Goal: Information Seeking & Learning: Learn about a topic

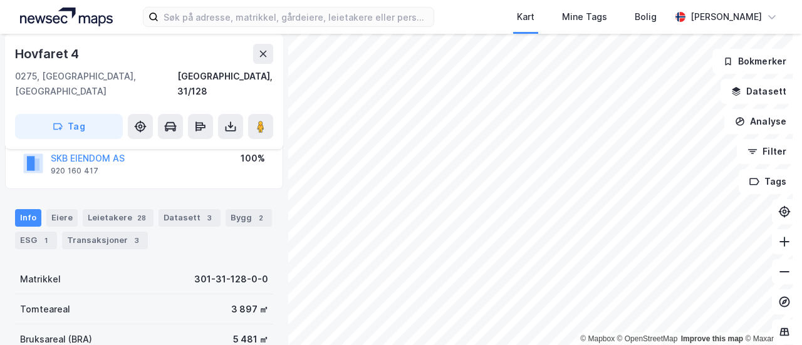
scroll to position [125, 0]
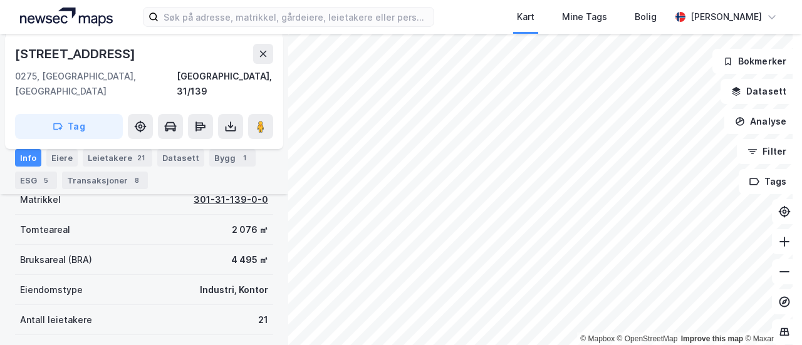
scroll to position [188, 0]
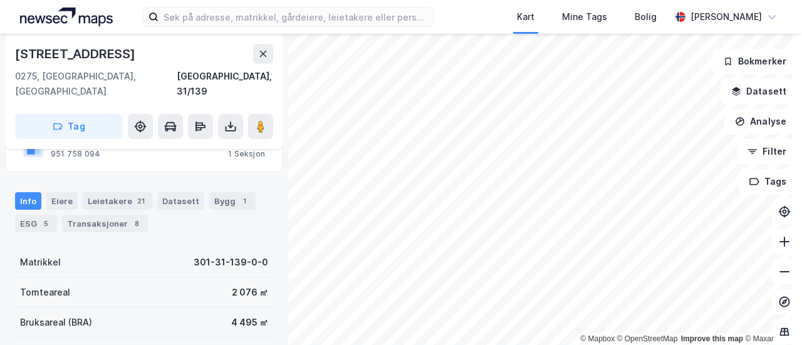
scroll to position [188, 0]
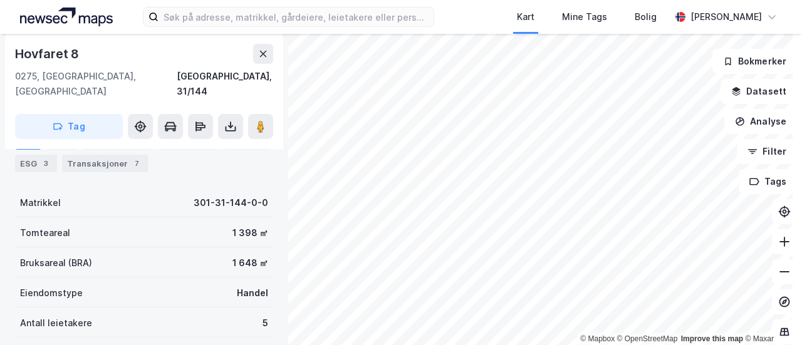
scroll to position [188, 0]
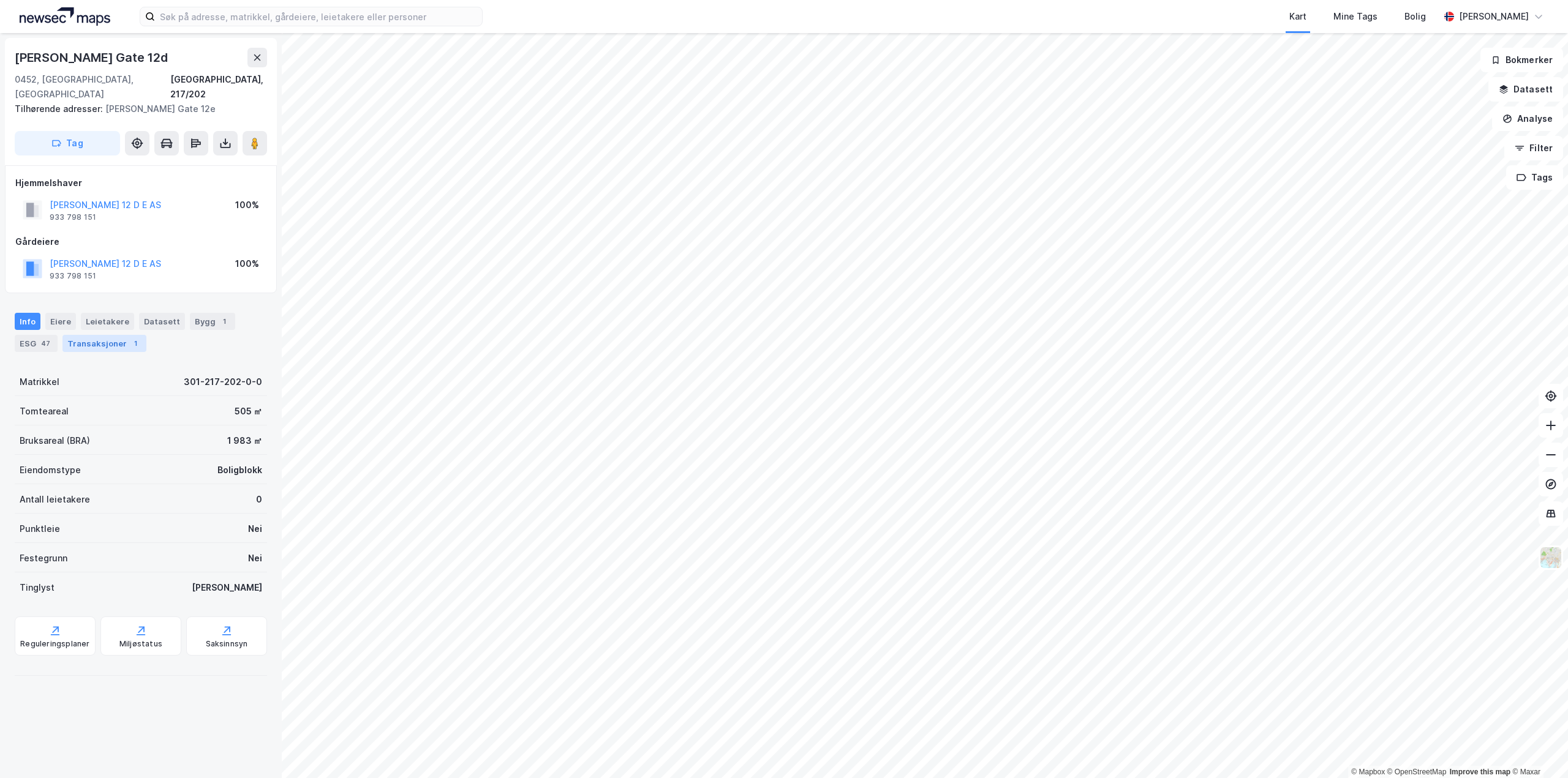
click at [120, 335] on div "Transaksjoner 1" at bounding box center [105, 344] width 84 height 18
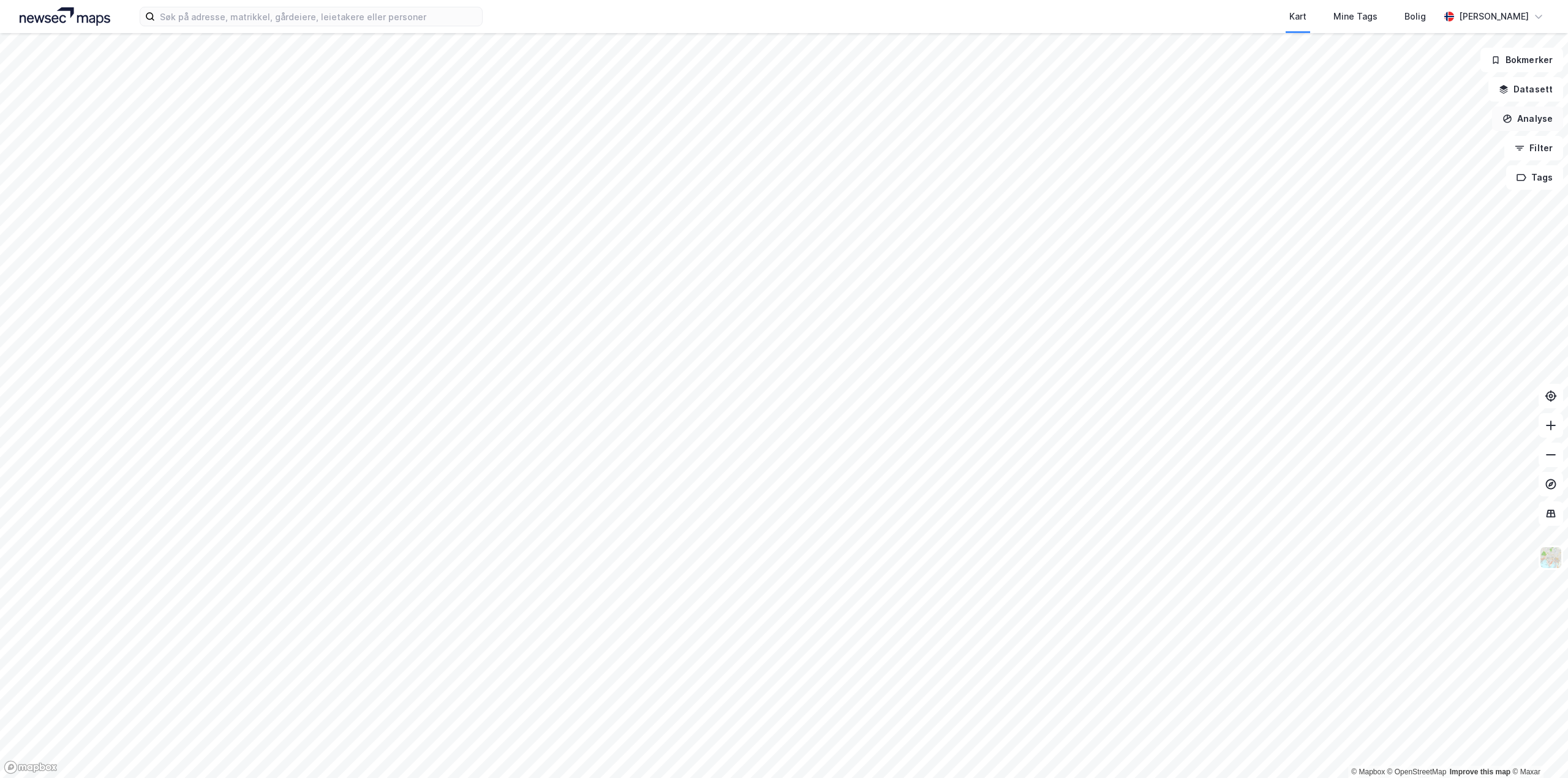
click at [1537, 121] on button "Analyse" at bounding box center [1527, 118] width 71 height 24
click at [1537, 120] on button "Analyse" at bounding box center [1527, 118] width 71 height 24
click at [1529, 94] on button "Datasett" at bounding box center [1525, 89] width 74 height 24
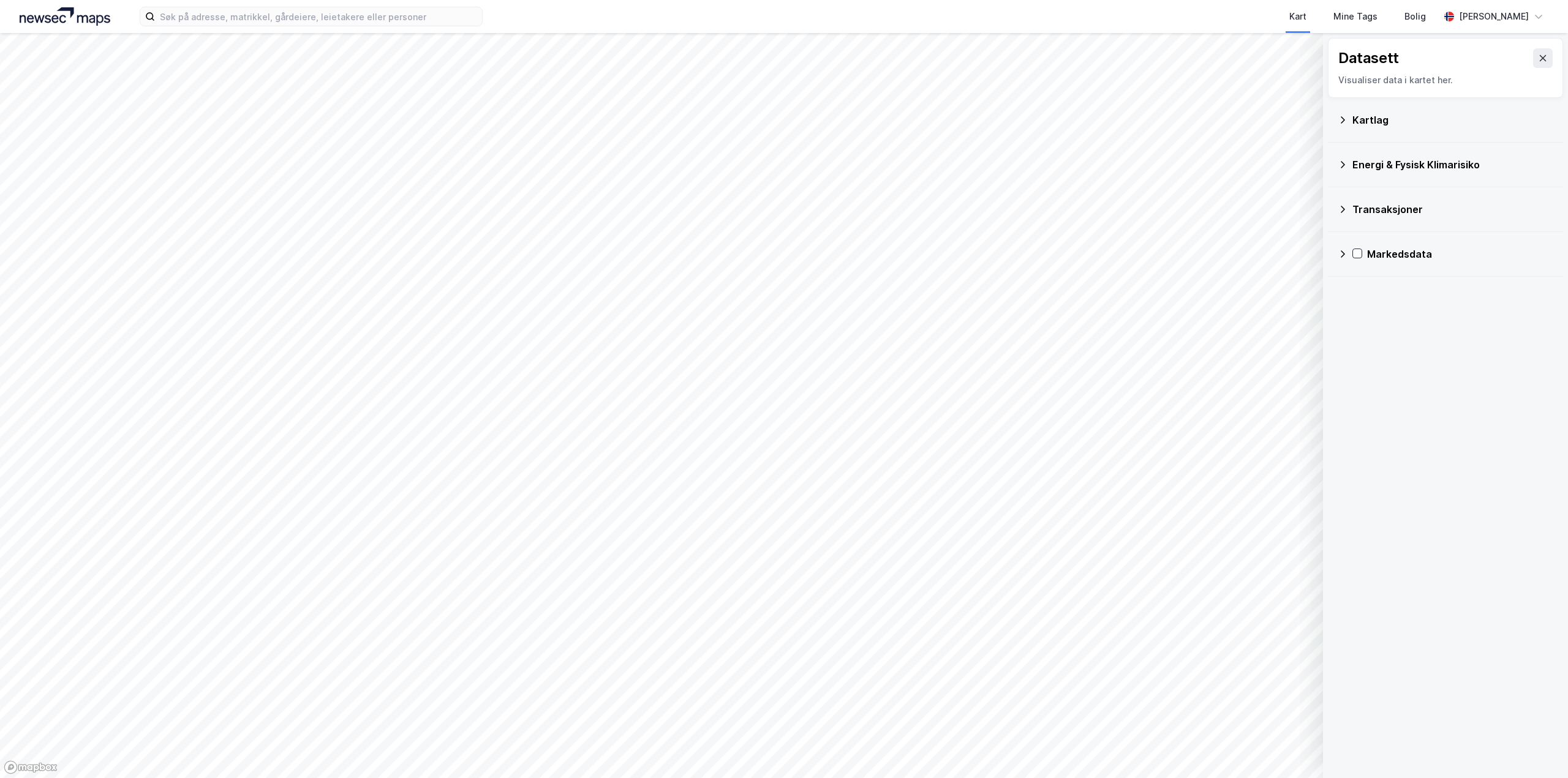
click at [1363, 161] on div "Energi & Fysisk Klimarisiko" at bounding box center [1452, 164] width 200 height 15
click at [1382, 214] on div "Transaksjoner" at bounding box center [1452, 209] width 200 height 15
click at [1389, 213] on div "Transaksjoner" at bounding box center [1452, 209] width 200 height 15
click at [1383, 137] on div "Kartlag" at bounding box center [1445, 120] width 236 height 45
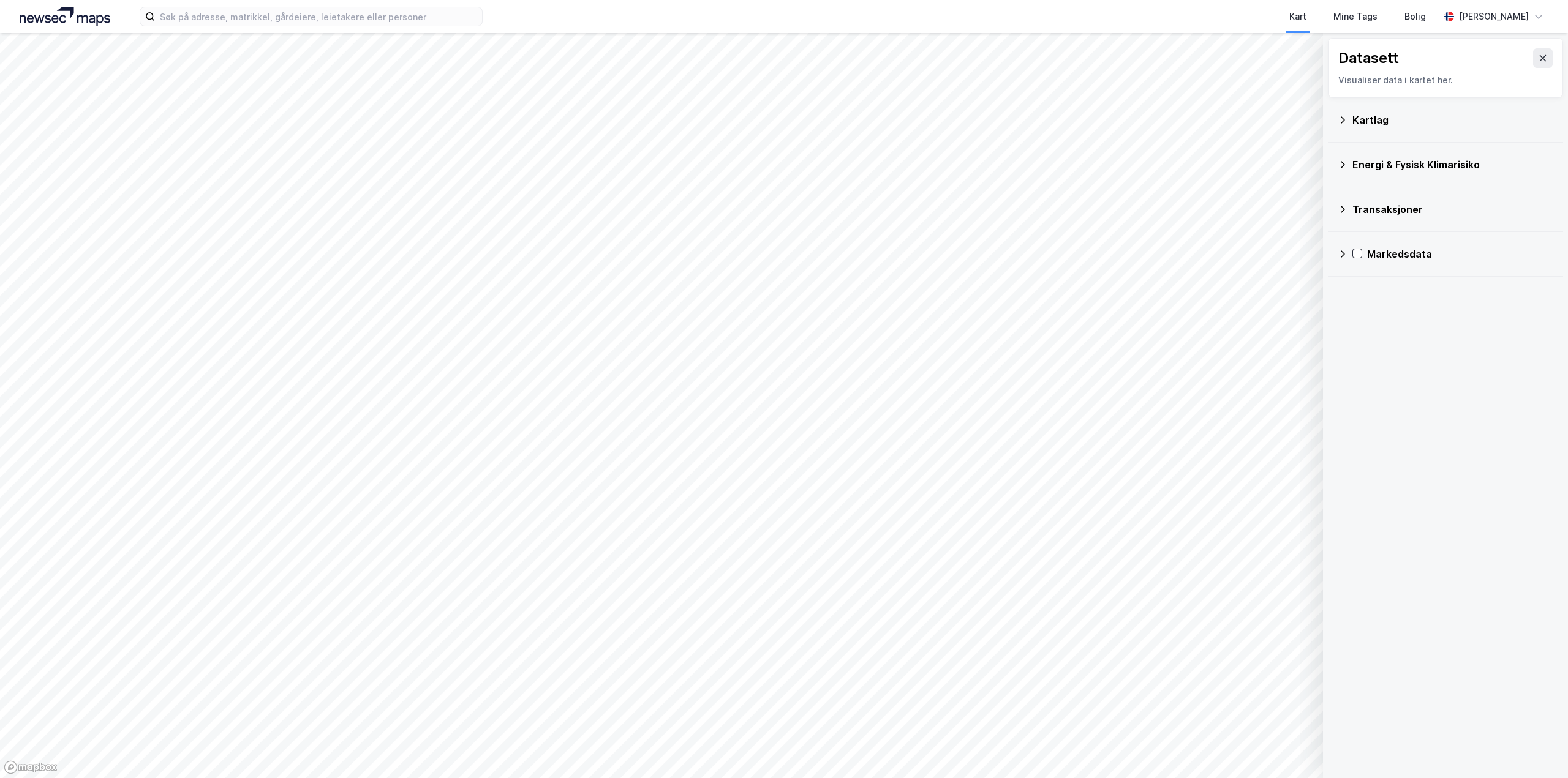
click at [1381, 124] on div "Kartlag" at bounding box center [1452, 119] width 200 height 15
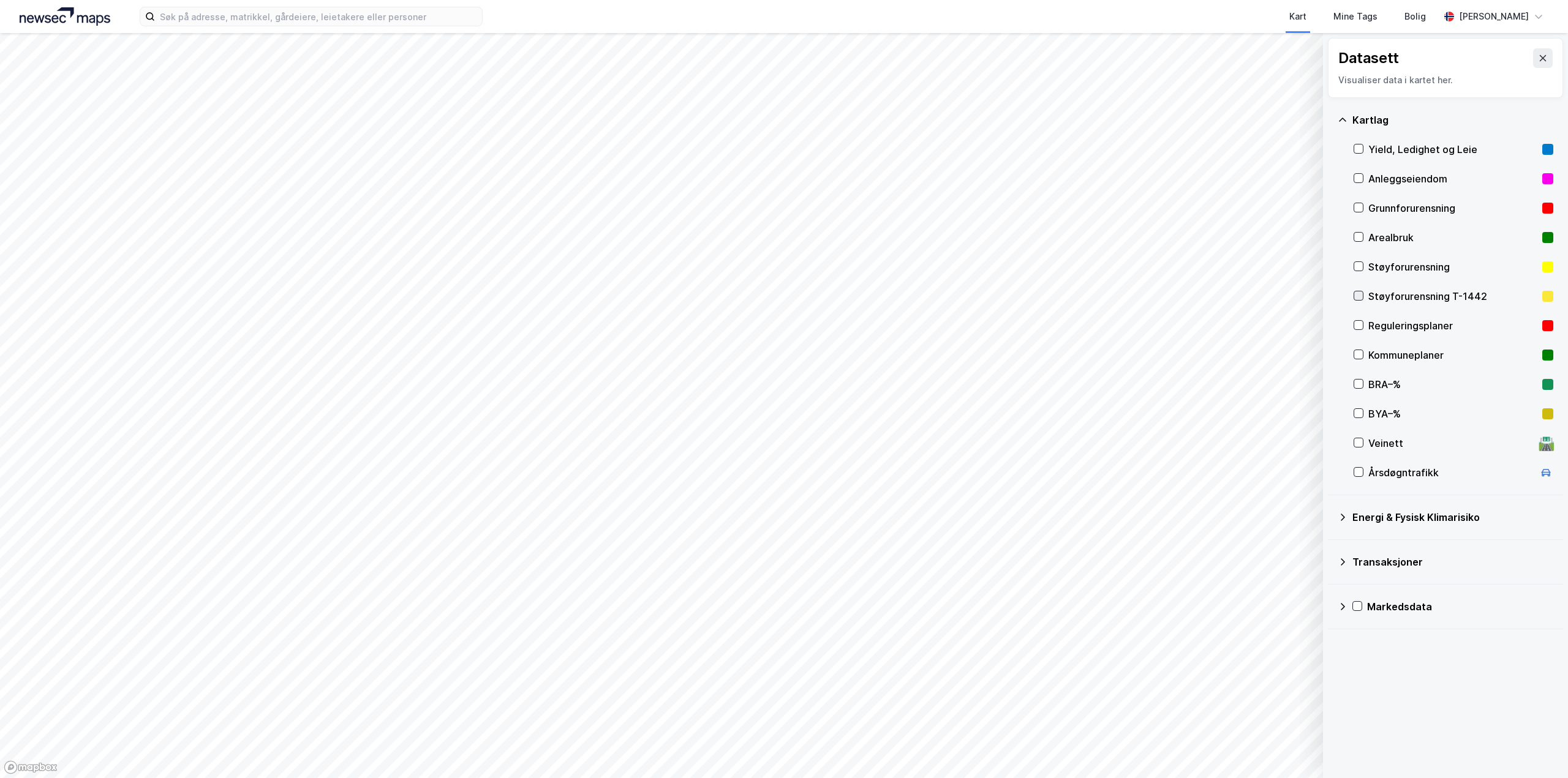
click at [1361, 291] on div at bounding box center [1358, 296] width 10 height 10
click at [1359, 266] on icon at bounding box center [1358, 266] width 9 height 9
click at [1265, 743] on button "Vis" at bounding box center [1260, 747] width 102 height 20
click at [1265, 743] on button "Lukk" at bounding box center [1226, 747] width 169 height 20
click at [1367, 297] on div "Støyforurensning T-1442" at bounding box center [1453, 296] width 199 height 29
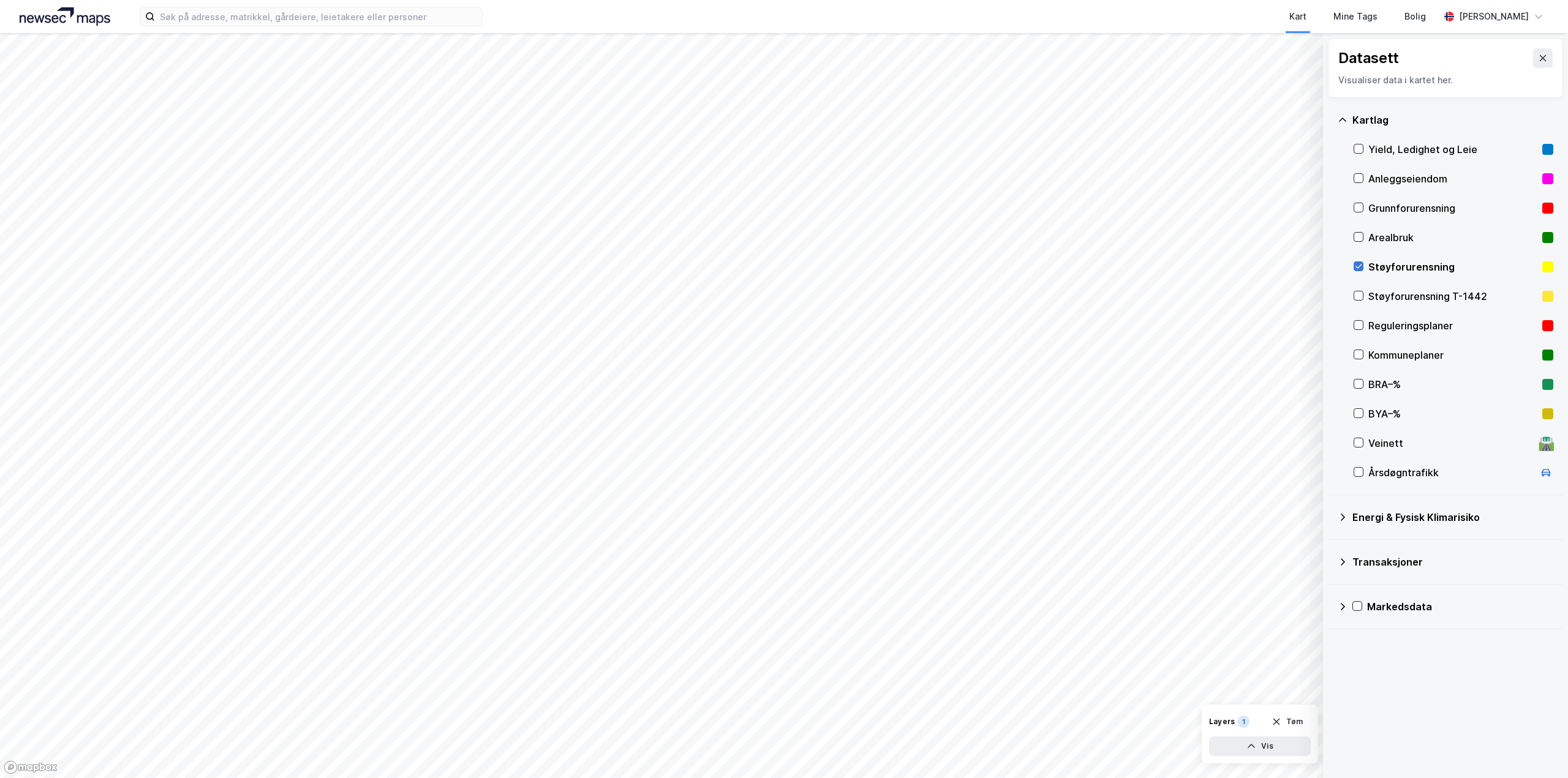
click at [1358, 261] on div at bounding box center [1358, 266] width 10 height 10
click at [1360, 524] on div "Energi & Fysisk Klimarisiko" at bounding box center [1452, 517] width 200 height 15
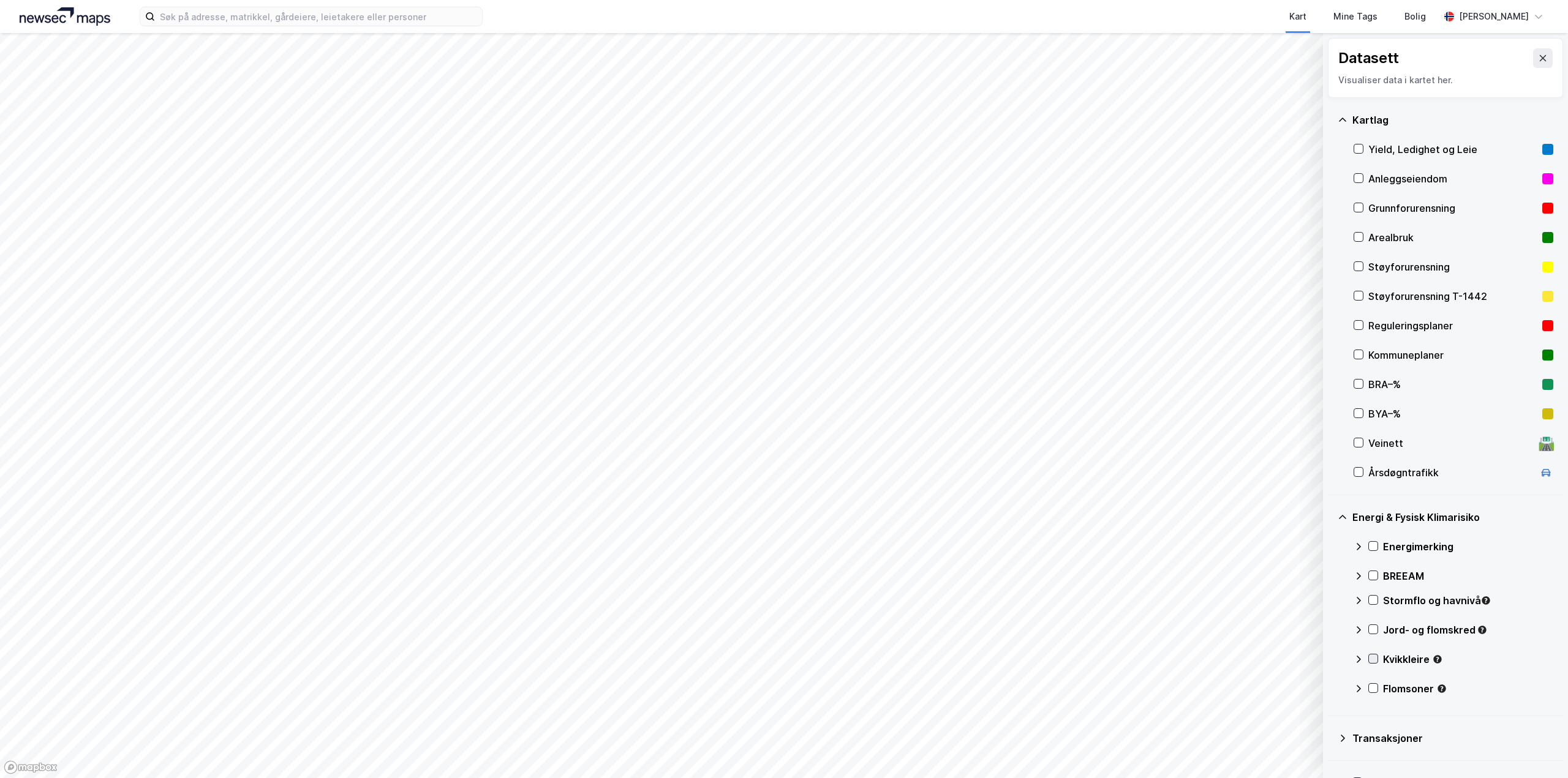
click at [1372, 660] on icon at bounding box center [1372, 659] width 7 height 4
click at [1370, 630] on icon at bounding box center [1372, 629] width 9 height 9
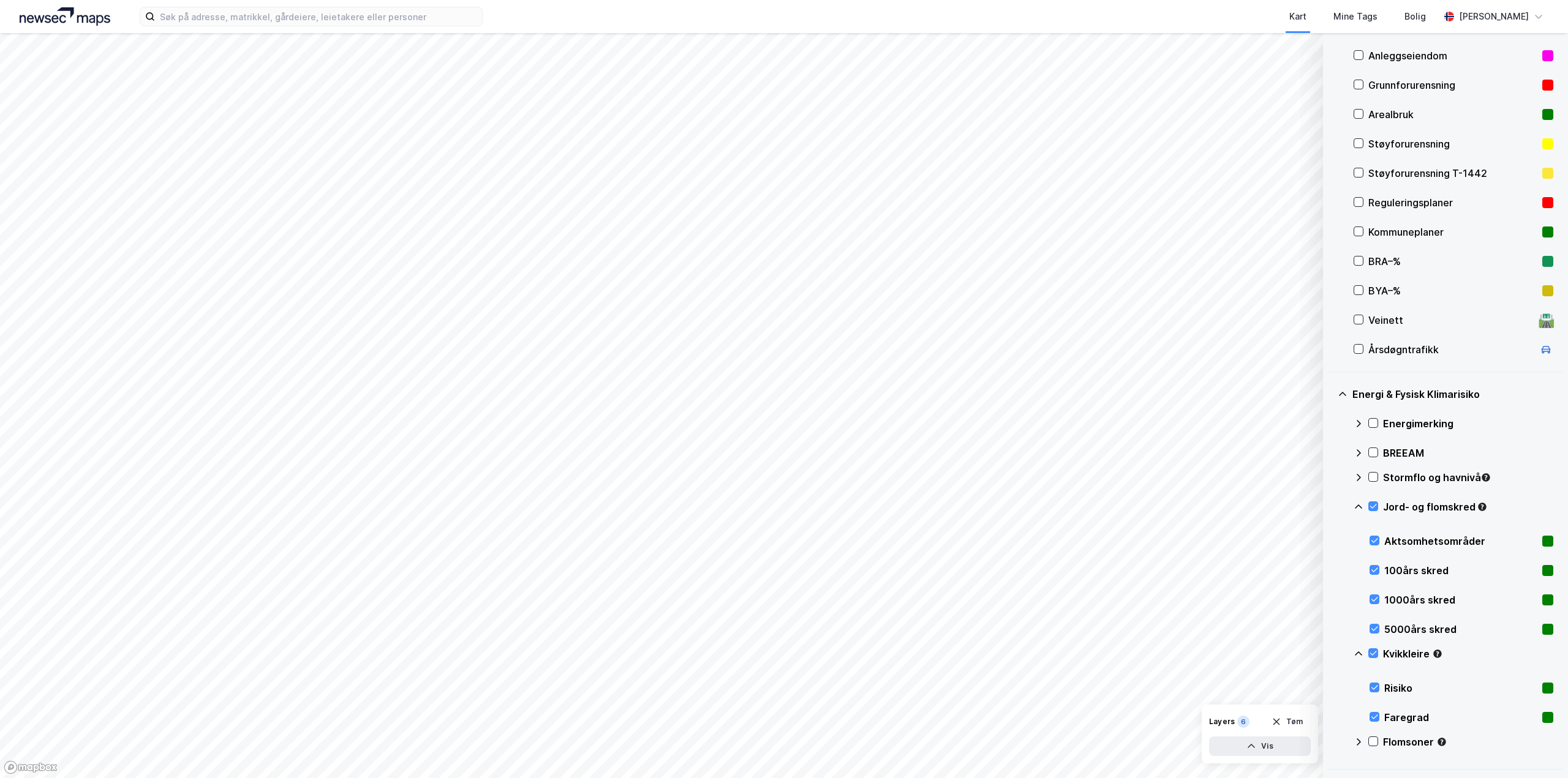
scroll to position [184, 0]
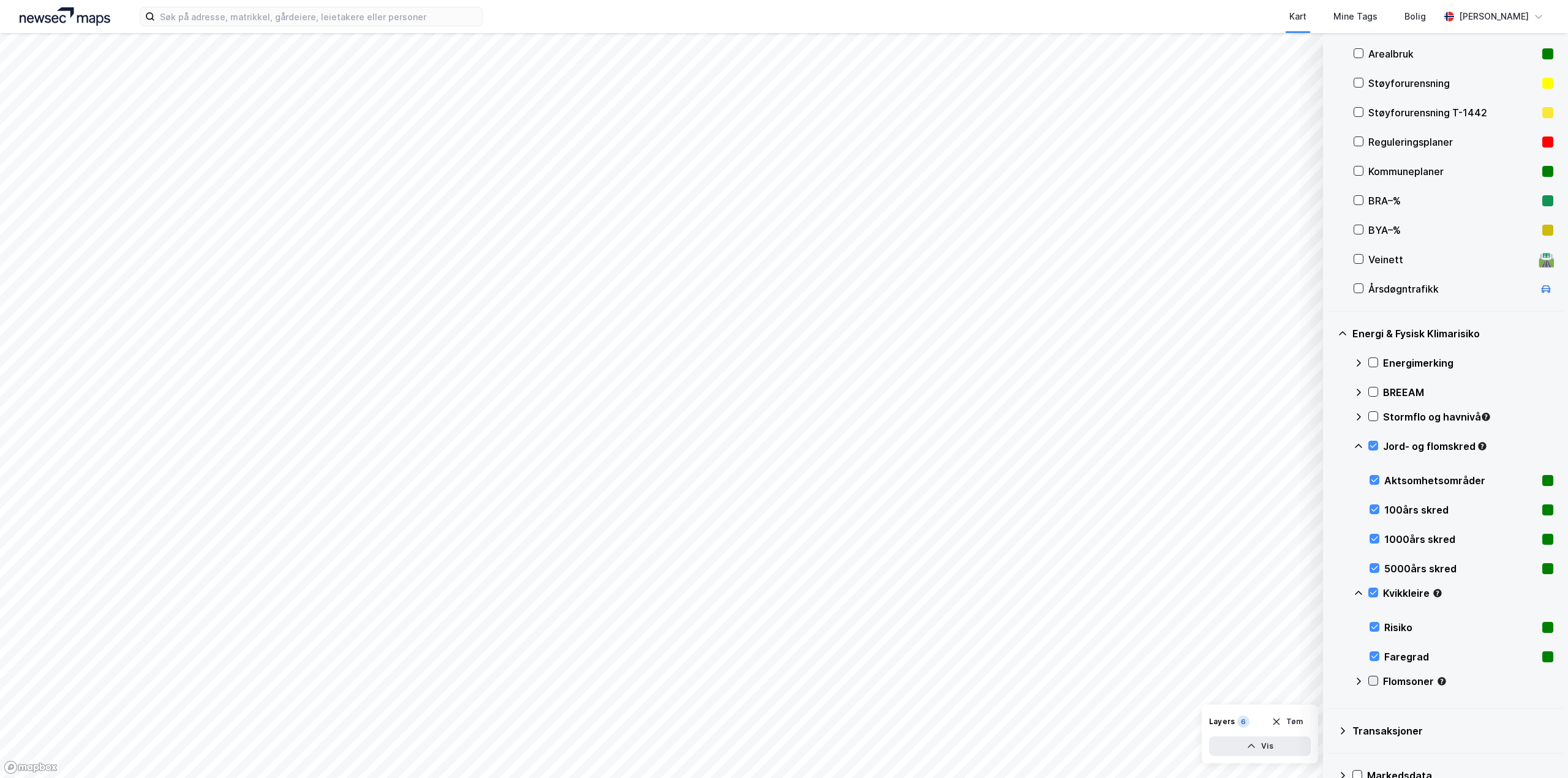
click at [1377, 681] on div at bounding box center [1372, 681] width 10 height 10
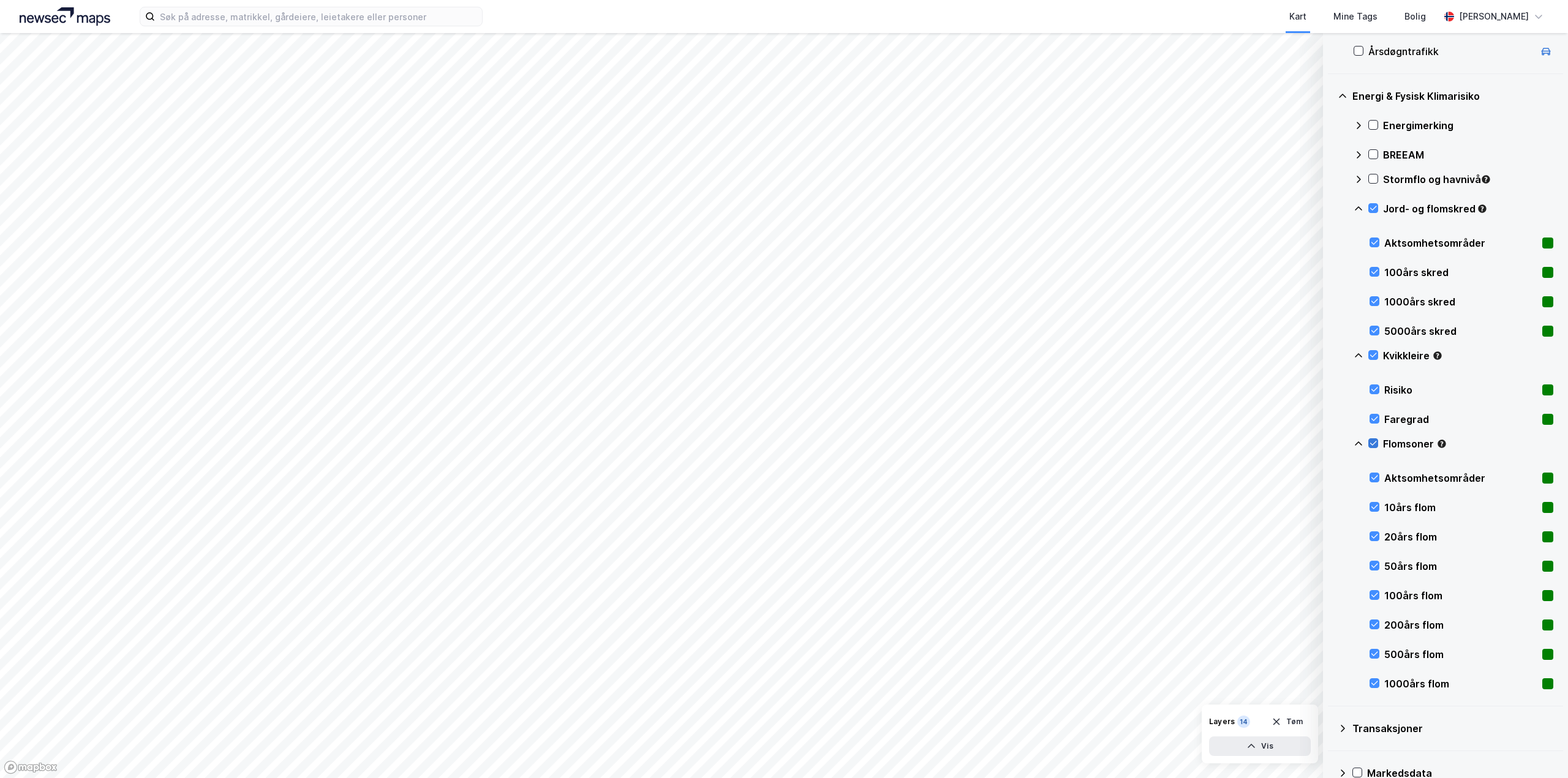
scroll to position [428, 0]
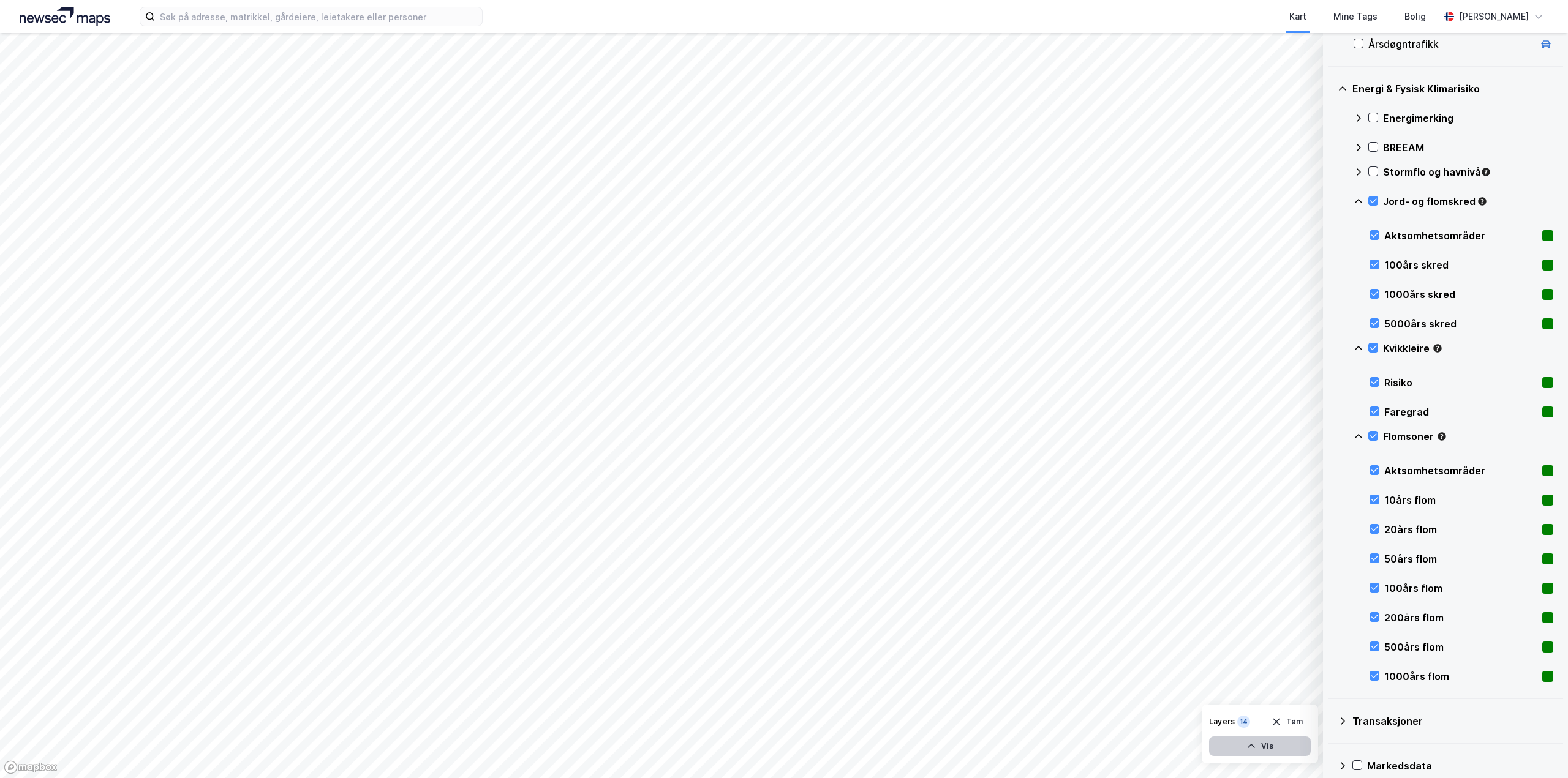
click at [1285, 748] on button "Vis" at bounding box center [1260, 747] width 102 height 20
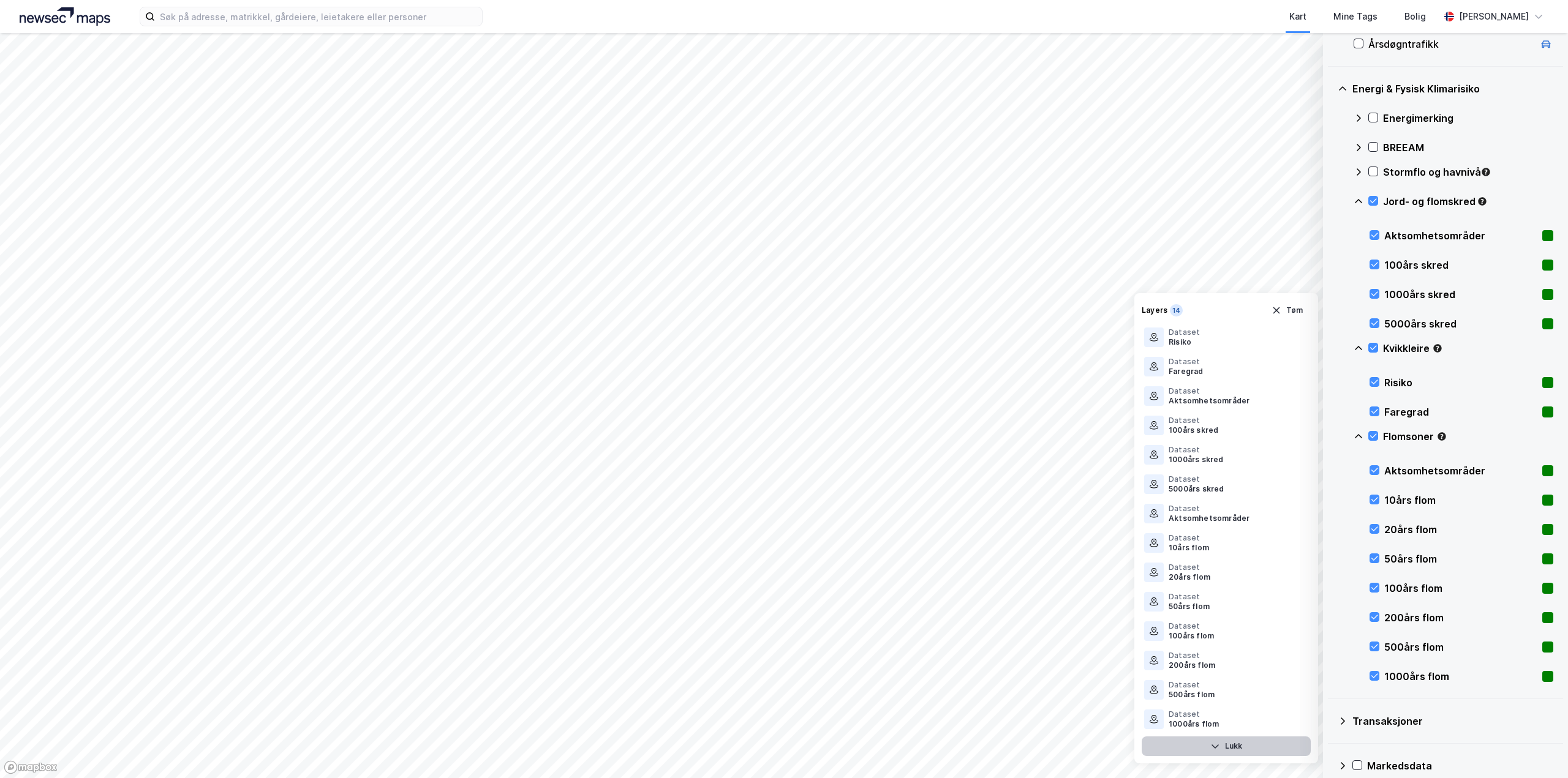
click at [1284, 748] on button "Lukk" at bounding box center [1226, 747] width 169 height 20
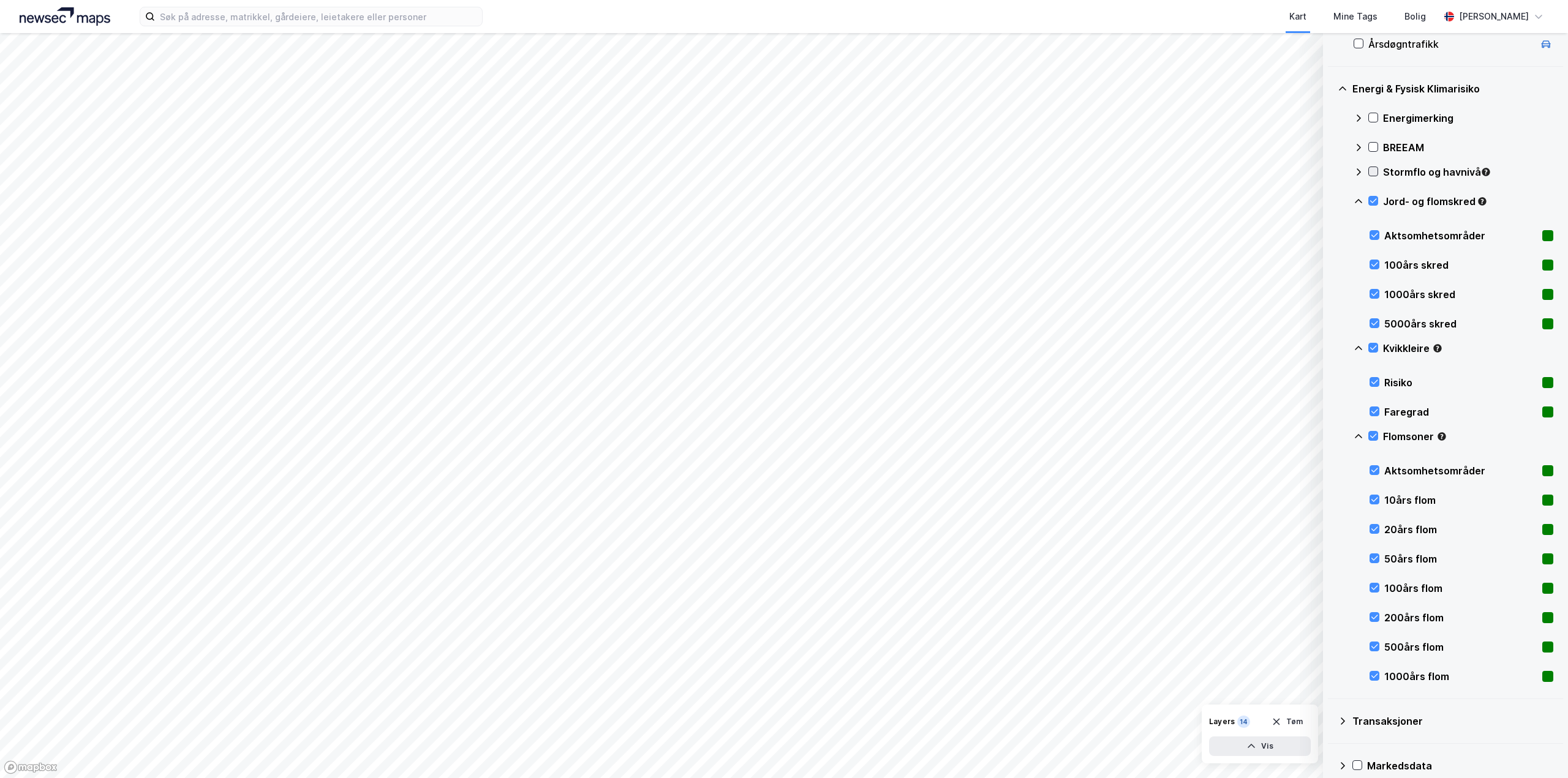
click at [1374, 171] on icon at bounding box center [1372, 172] width 7 height 4
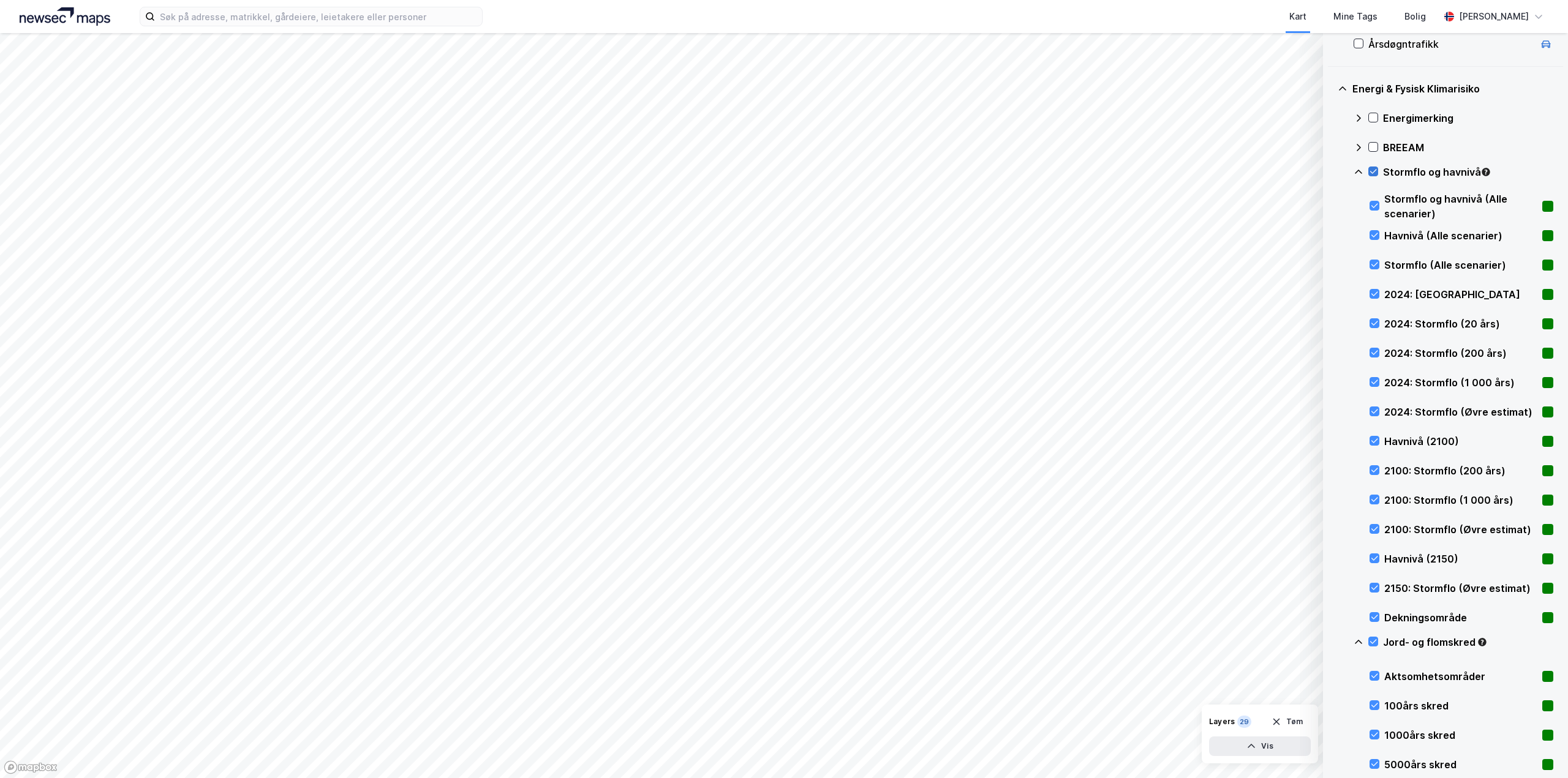
click at [1374, 171] on icon at bounding box center [1372, 172] width 7 height 4
click at [1341, 91] on icon at bounding box center [1342, 89] width 10 height 10
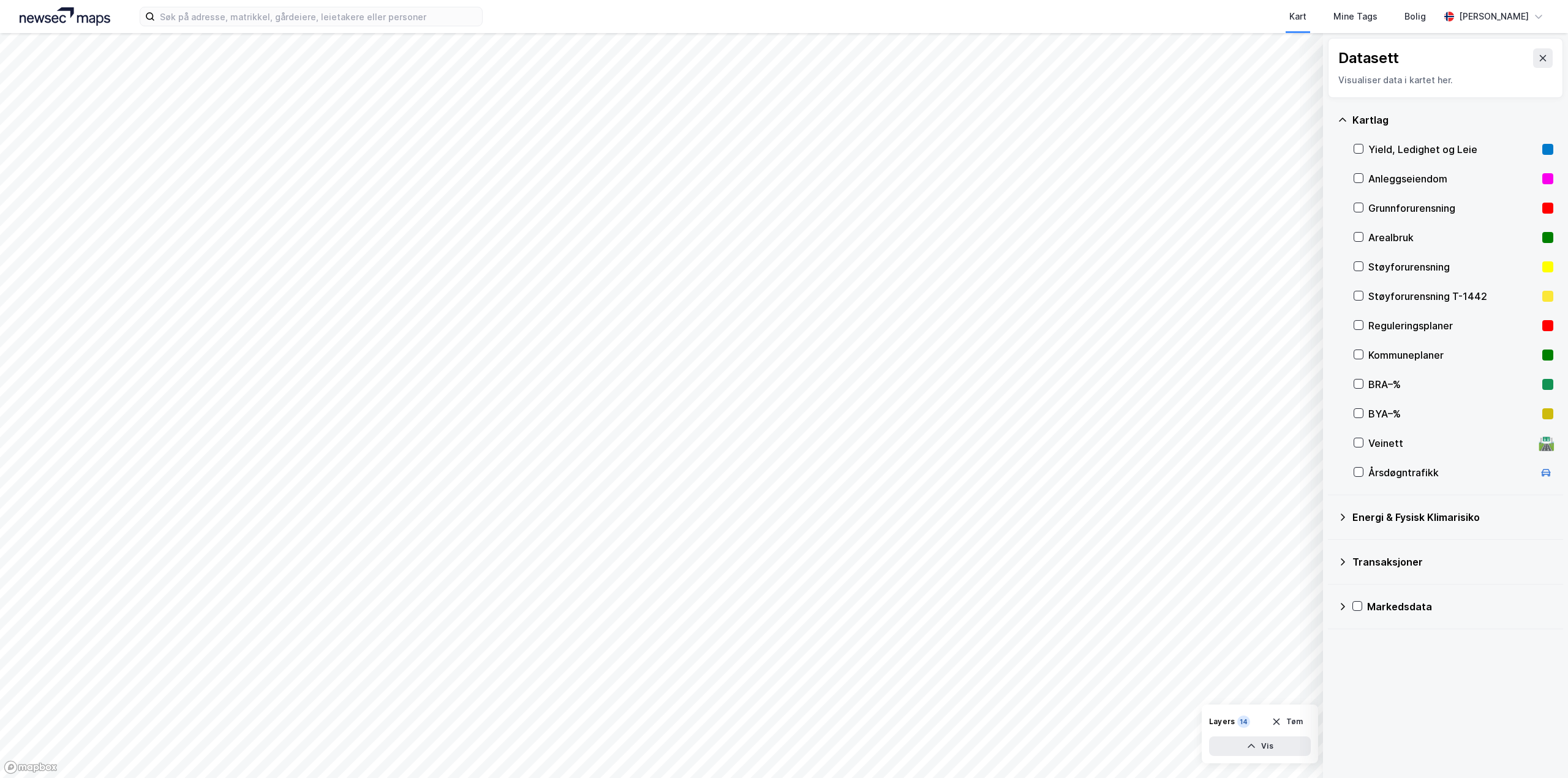
scroll to position [0, 0]
click at [1346, 121] on icon at bounding box center [1342, 120] width 10 height 10
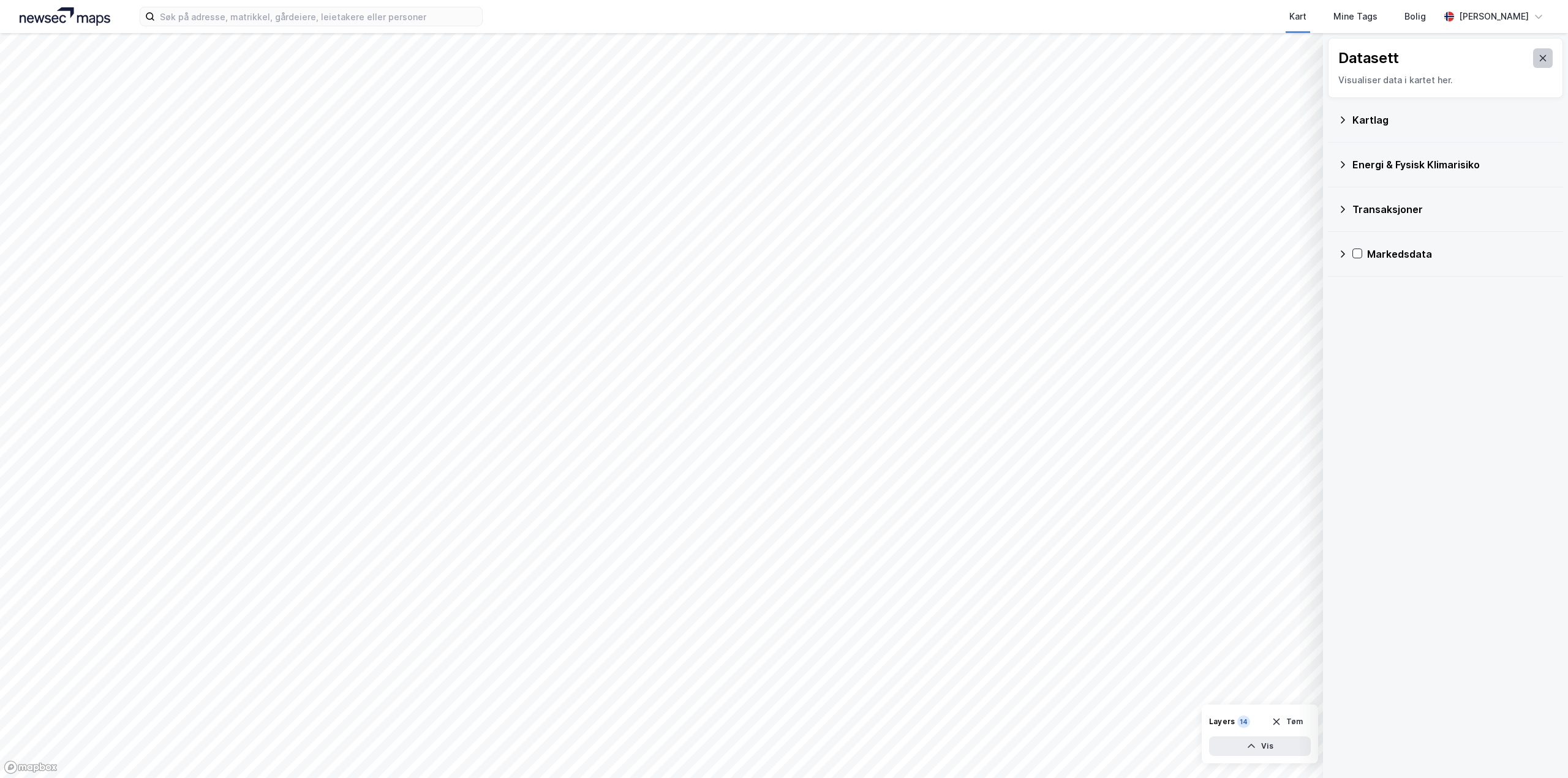
click at [1533, 64] on button at bounding box center [1543, 58] width 20 height 20
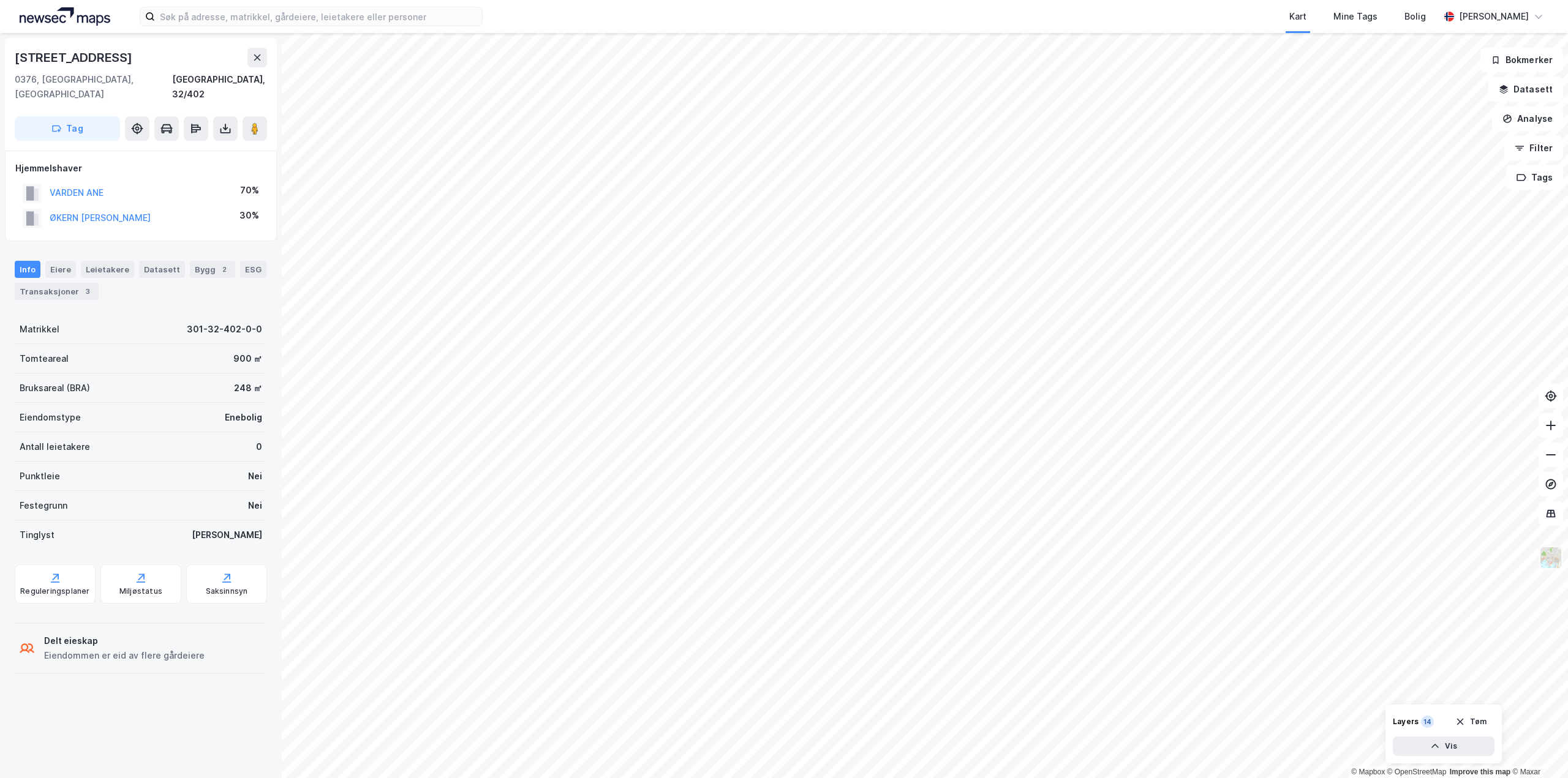
click at [1554, 555] on img at bounding box center [1550, 558] width 23 height 23
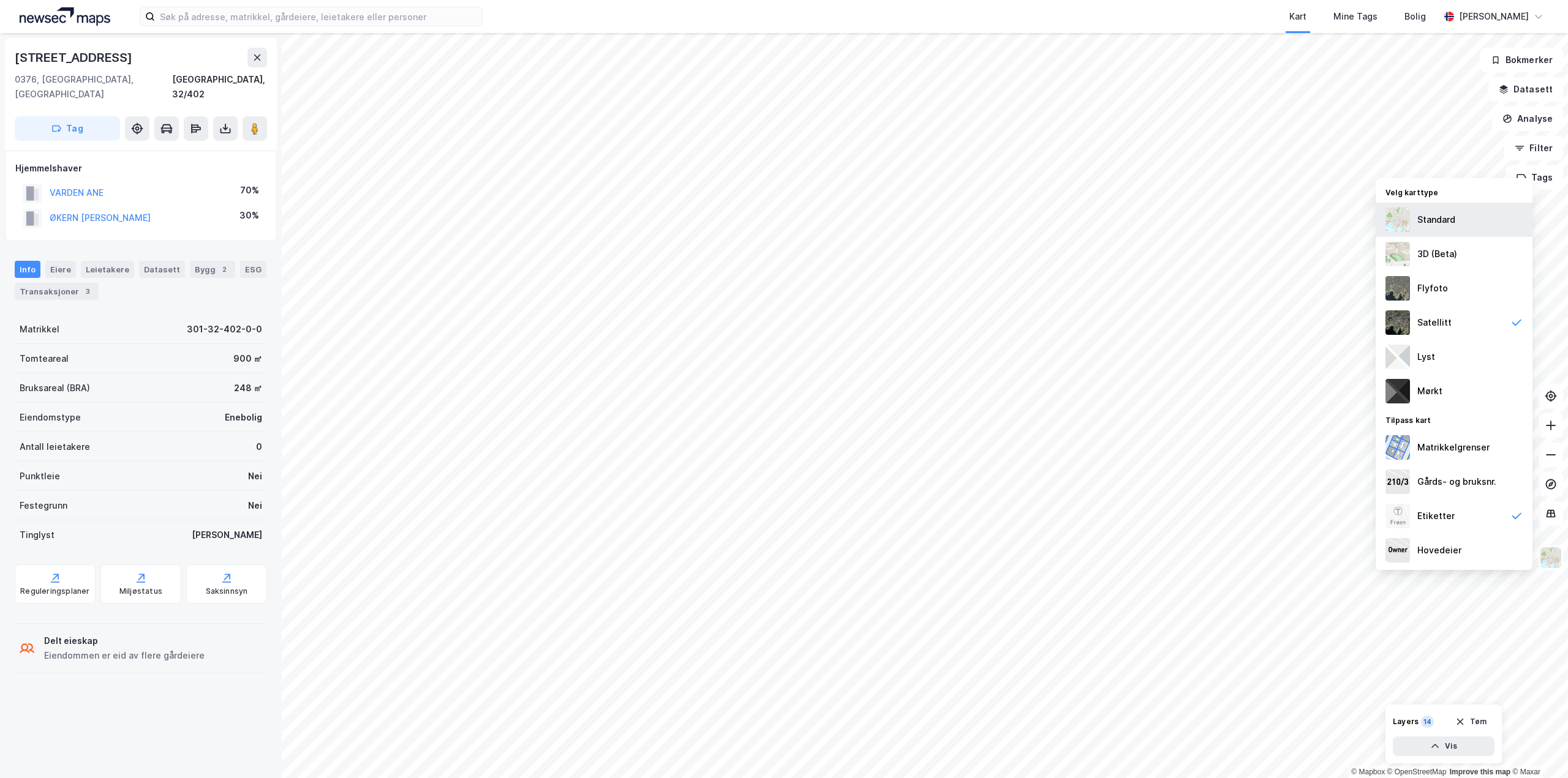
click at [1436, 222] on div "Standard" at bounding box center [1435, 219] width 38 height 15
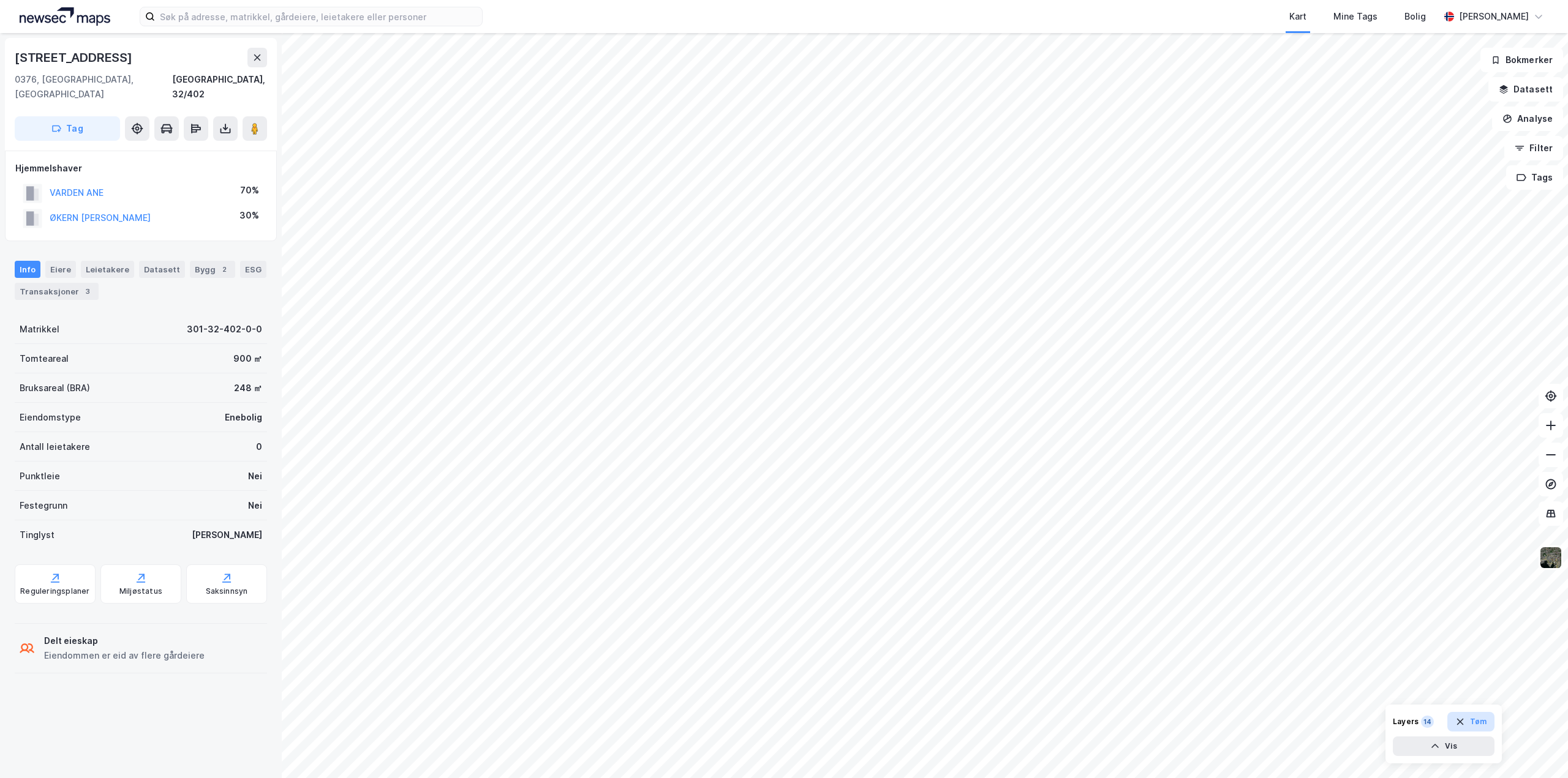
click at [1461, 715] on button "Tøm" at bounding box center [1470, 722] width 47 height 20
click at [261, 63] on button at bounding box center [257, 58] width 20 height 20
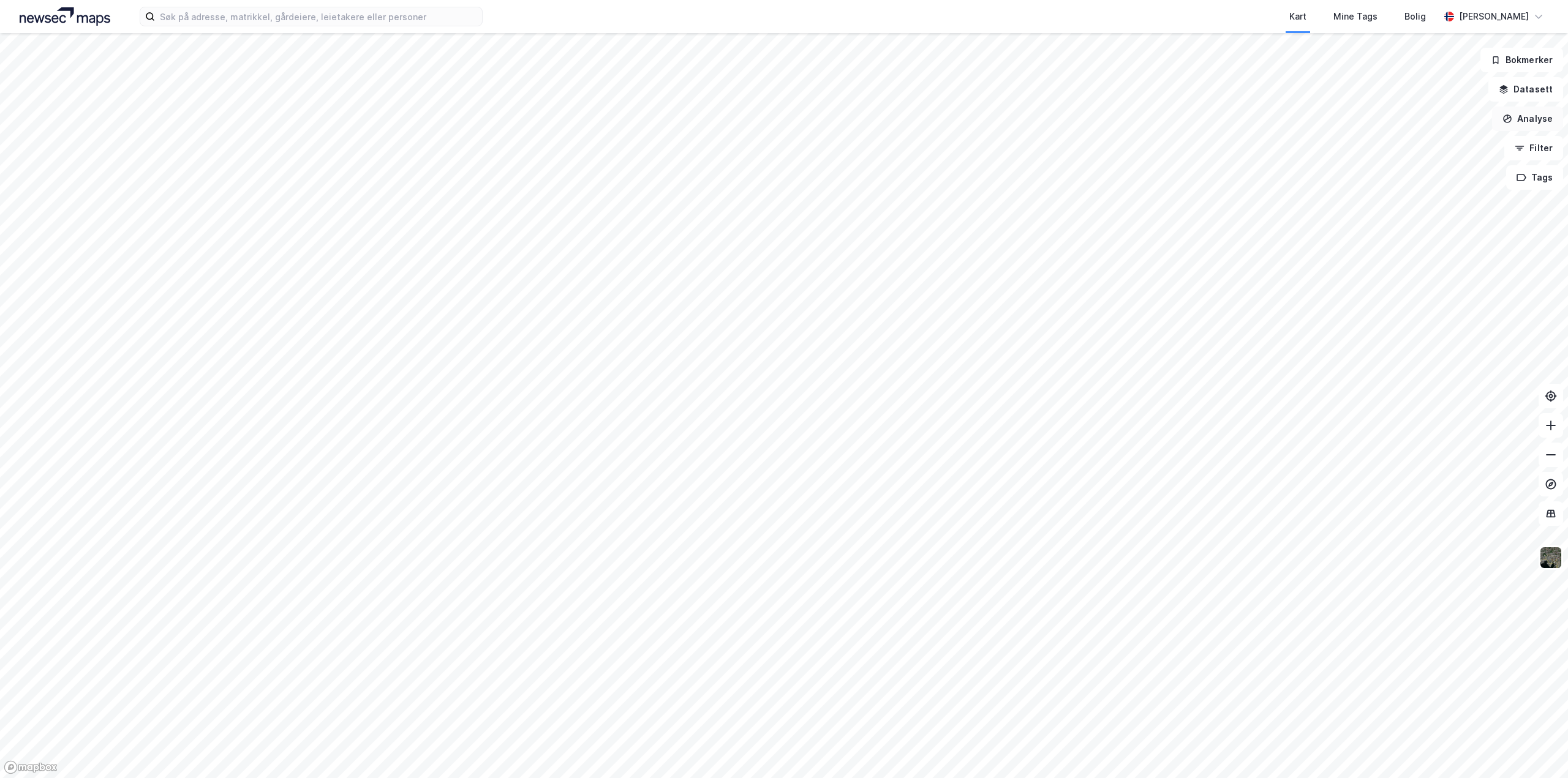
click at [1518, 118] on button "Analyse" at bounding box center [1527, 118] width 71 height 24
click at [1427, 124] on div "Mål avstand" at bounding box center [1420, 119] width 107 height 11
click at [1522, 115] on button "Analyse" at bounding box center [1527, 118] width 71 height 24
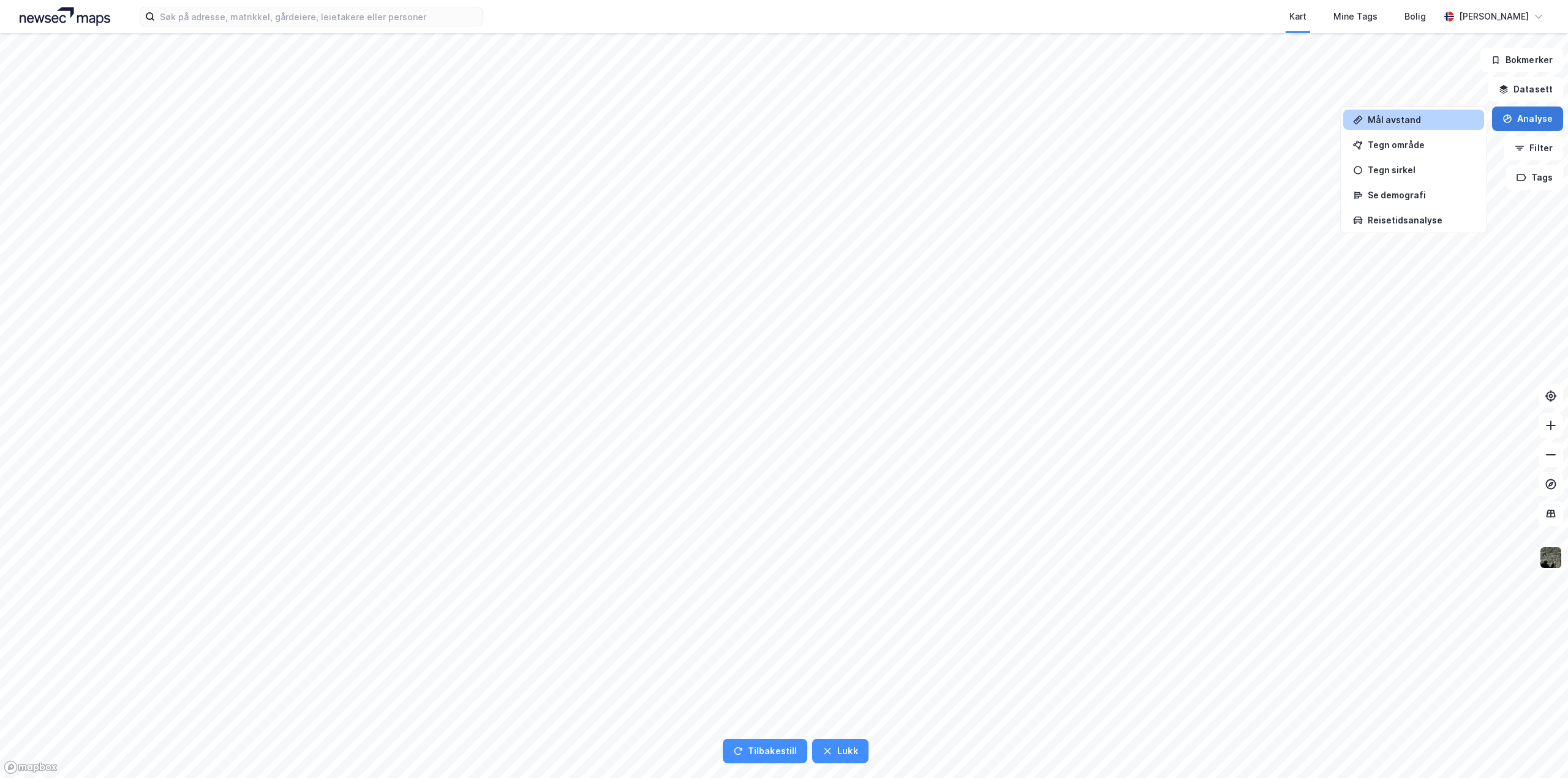
click at [1524, 117] on button "Analyse" at bounding box center [1527, 118] width 71 height 24
click at [1517, 85] on button "Datasett" at bounding box center [1525, 89] width 74 height 24
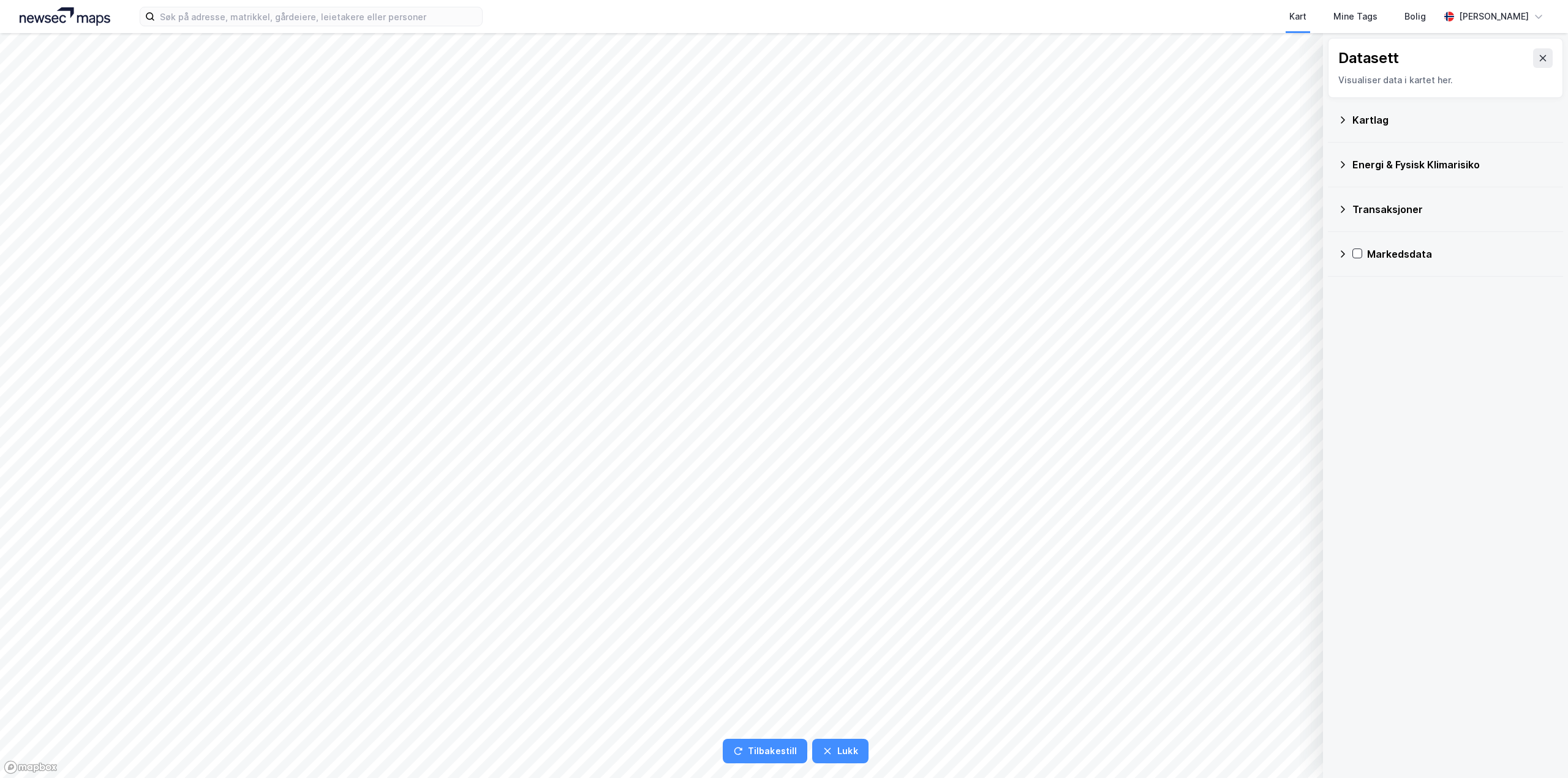
click at [1382, 122] on div "Kartlag" at bounding box center [1452, 119] width 200 height 15
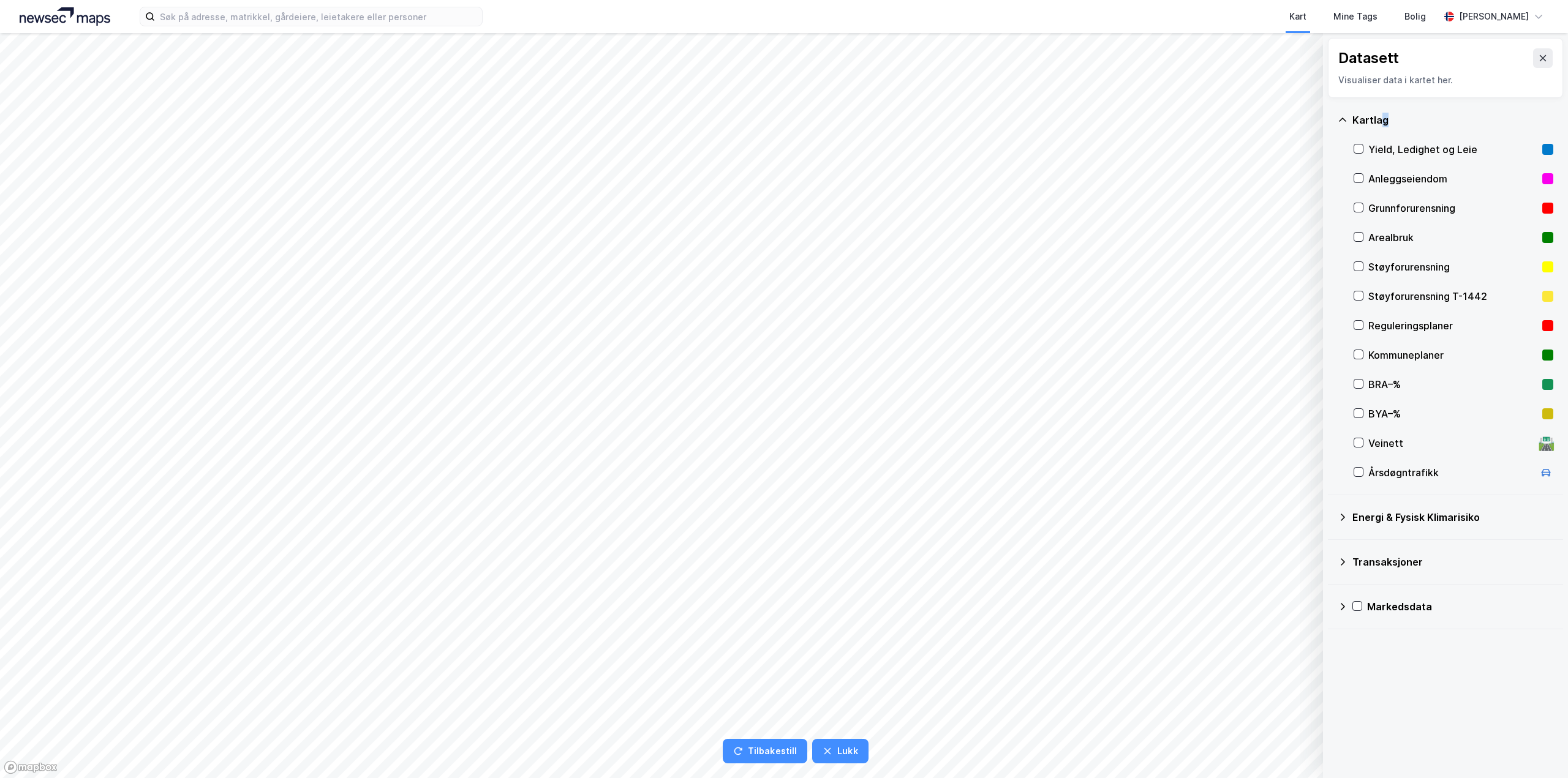
click at [1381, 118] on div "Kartlag" at bounding box center [1452, 119] width 200 height 15
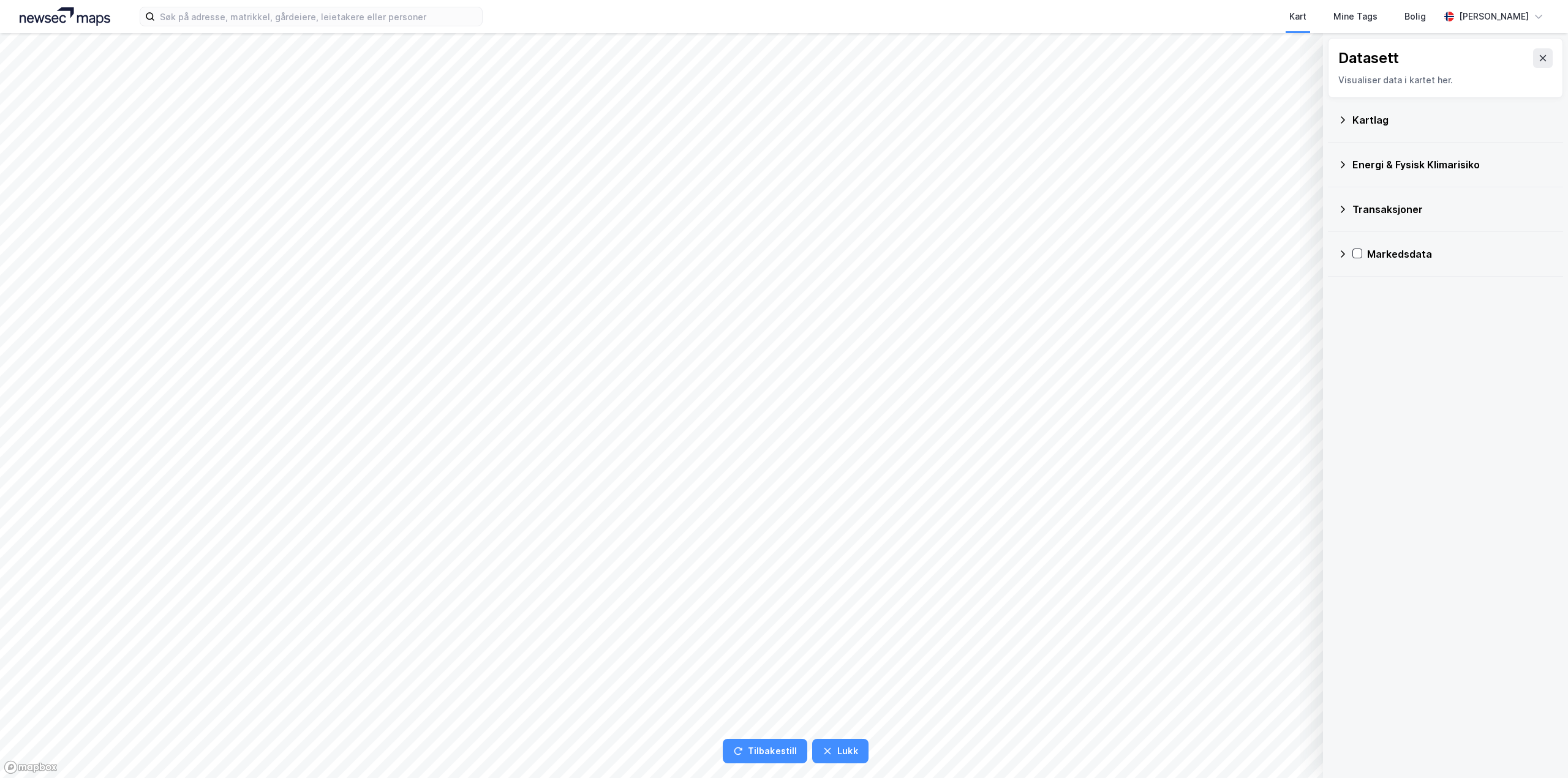
click at [1399, 256] on div "Markedsdata" at bounding box center [1459, 253] width 186 height 15
click at [1399, 196] on div "Transaksjoner" at bounding box center [1445, 209] width 215 height 29
click at [1399, 209] on div "Transaksjoner" at bounding box center [1452, 209] width 200 height 15
click at [1400, 156] on div "Energi & Fysisk Klimarisiko" at bounding box center [1445, 164] width 215 height 29
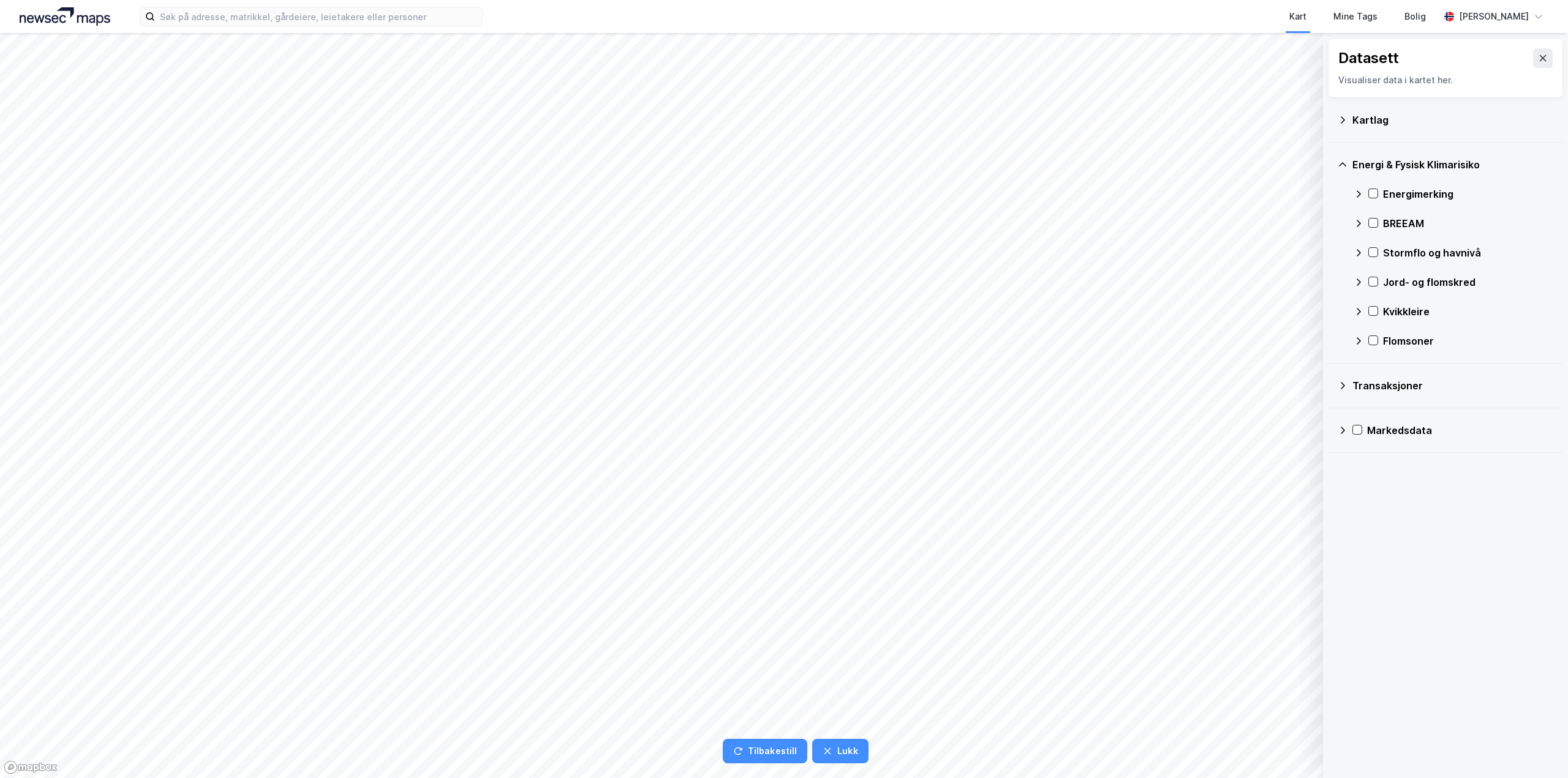
click at [1401, 156] on div "Energi & Fysisk Klimarisiko" at bounding box center [1445, 164] width 215 height 29
click at [1538, 61] on icon at bounding box center [1543, 58] width 10 height 10
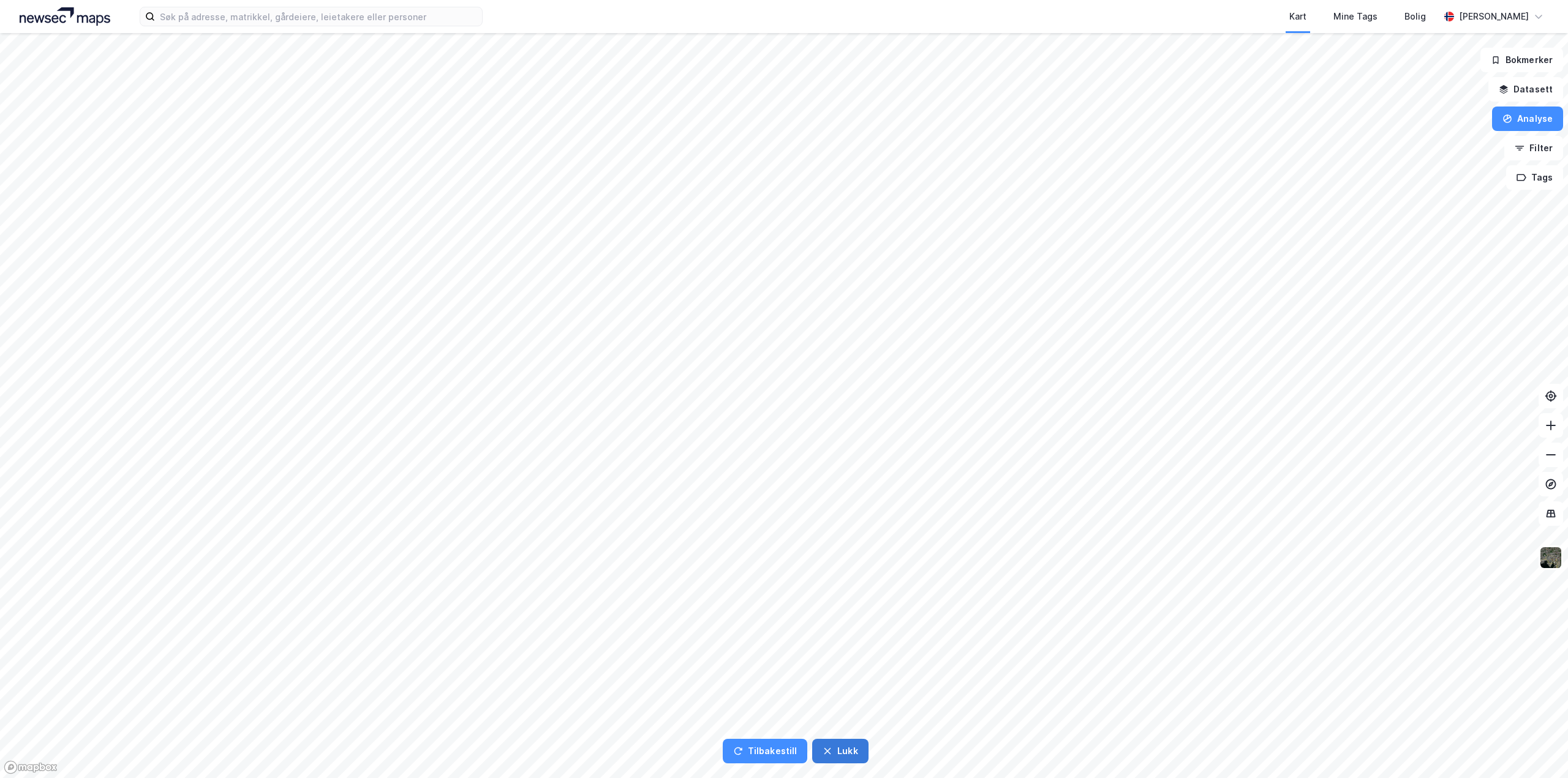
click at [844, 755] on button "Lukk" at bounding box center [840, 751] width 56 height 24
click at [1520, 88] on button "Datasett" at bounding box center [1525, 89] width 74 height 24
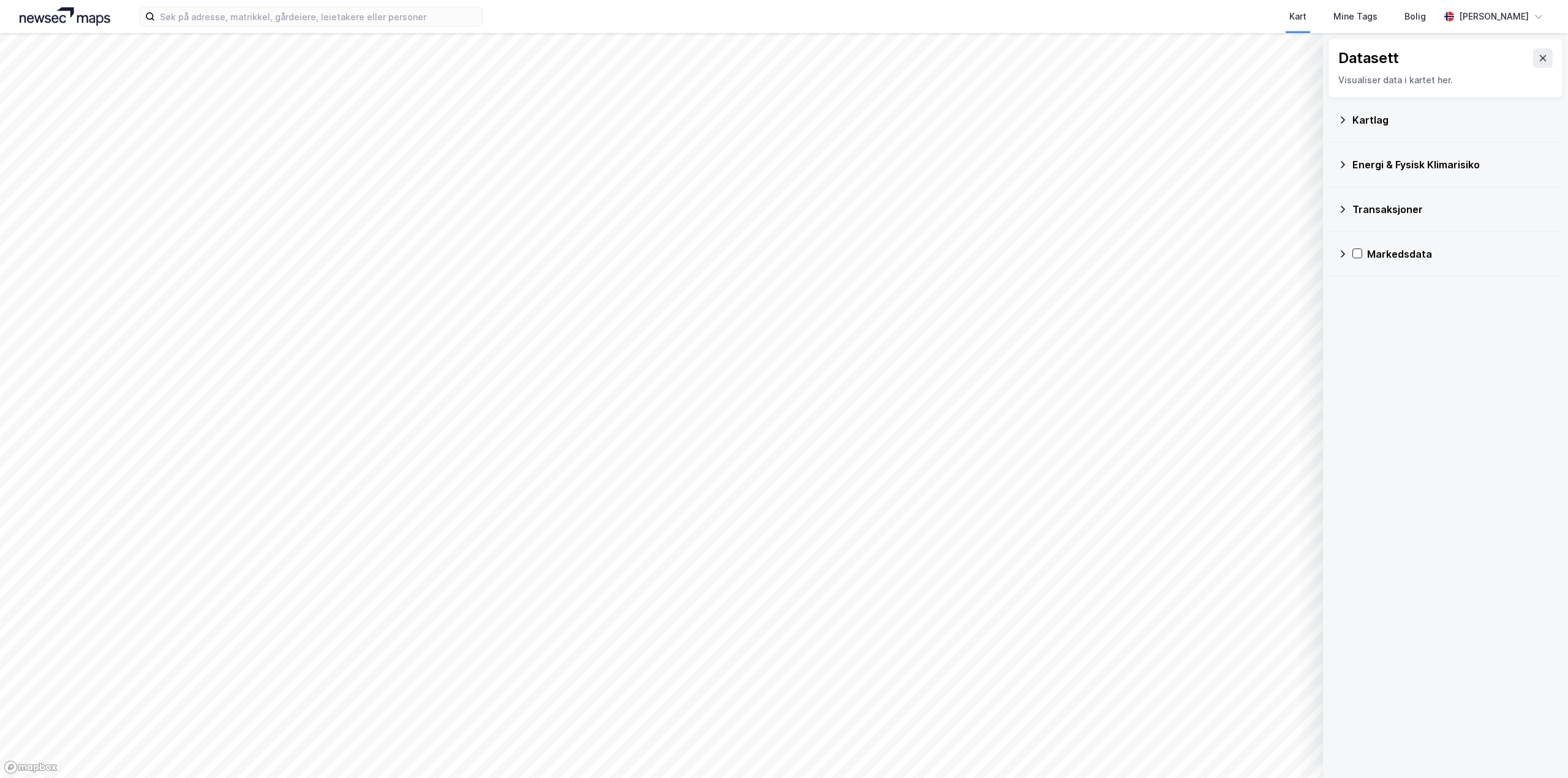
click at [1390, 165] on div "Energi & Fysisk Klimarisiko" at bounding box center [1452, 164] width 200 height 15
click at [1389, 159] on div "Energi & Fysisk Klimarisiko" at bounding box center [1452, 164] width 200 height 15
click at [1372, 118] on div "Kartlag" at bounding box center [1452, 119] width 200 height 15
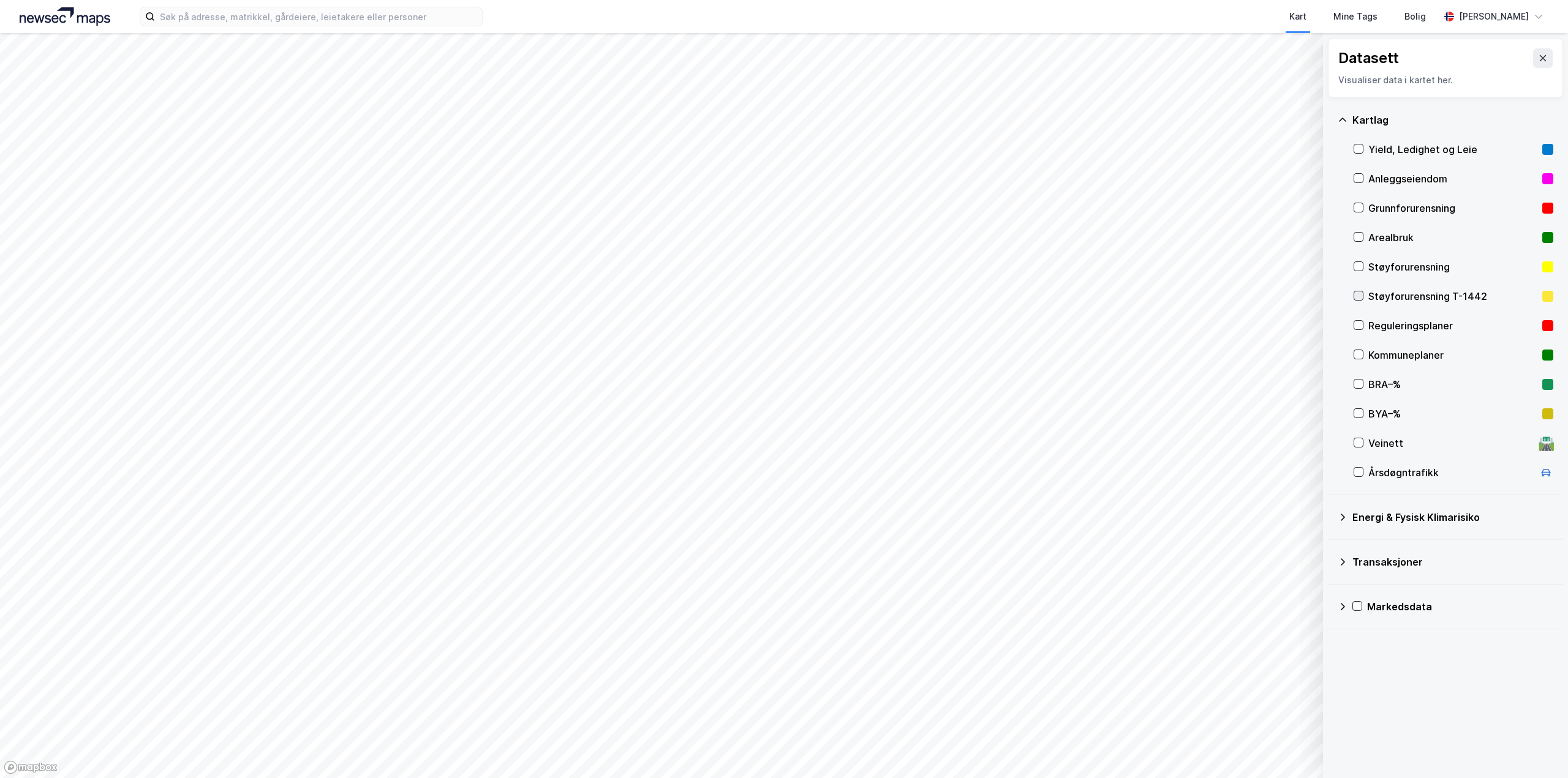
click at [1362, 296] on div at bounding box center [1358, 296] width 10 height 10
click at [1360, 273] on div "Støyforurensning" at bounding box center [1453, 267] width 199 height 29
click at [1249, 748] on icon "button" at bounding box center [1251, 747] width 10 height 10
click at [1249, 748] on button "Lukk" at bounding box center [1226, 747] width 169 height 20
